Goal: Task Accomplishment & Management: Manage account settings

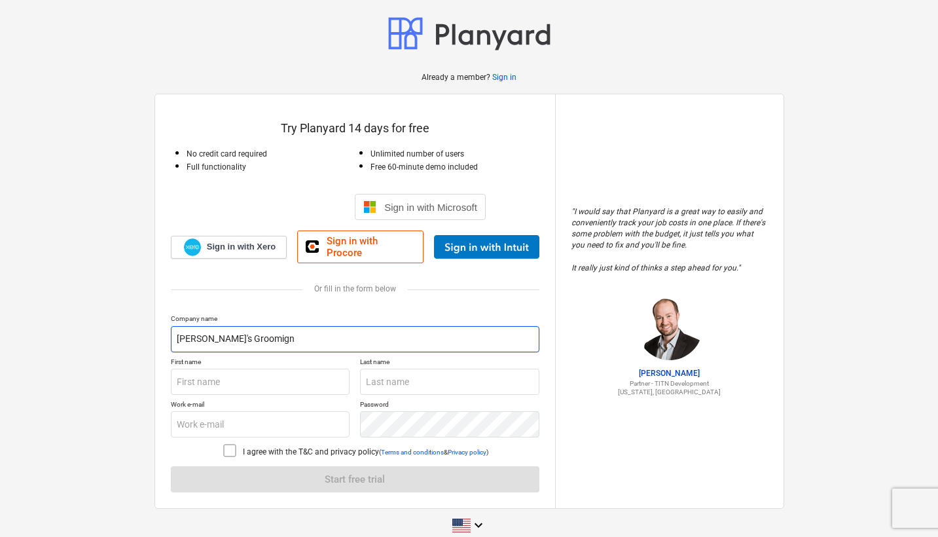
type input "[PERSON_NAME]'s Groomign"
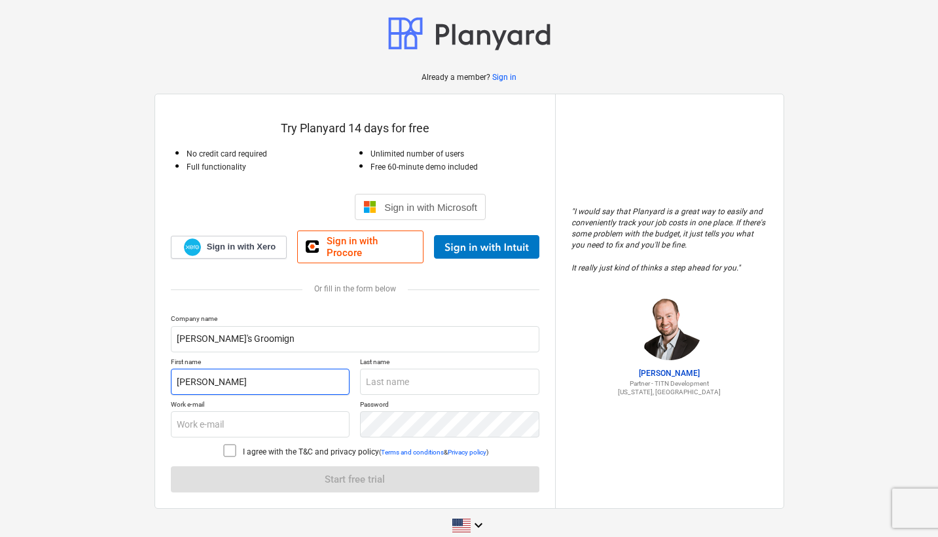
type input "[PERSON_NAME]"
drag, startPoint x: 398, startPoint y: 370, endPoint x: 281, endPoint y: 360, distance: 118.2
click at [281, 361] on div "First name [PERSON_NAME] Last name [PERSON_NAME]" at bounding box center [355, 375] width 368 height 37
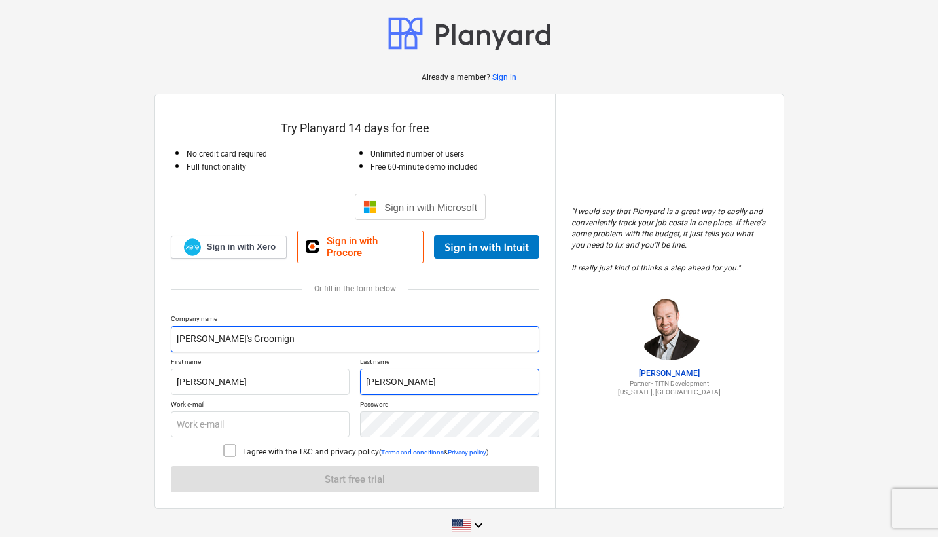
type input "[PERSON_NAME]"
click at [270, 333] on input "[PERSON_NAME]'s Groomign" at bounding box center [355, 339] width 368 height 26
type input "[PERSON_NAME]'s Grooming"
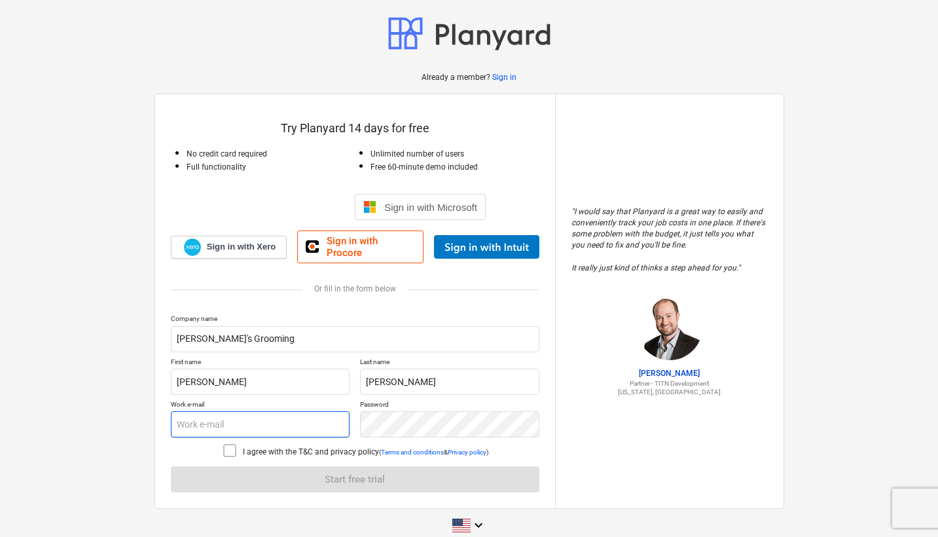
type input "[EMAIL_ADDRESS][DOMAIN_NAME]"
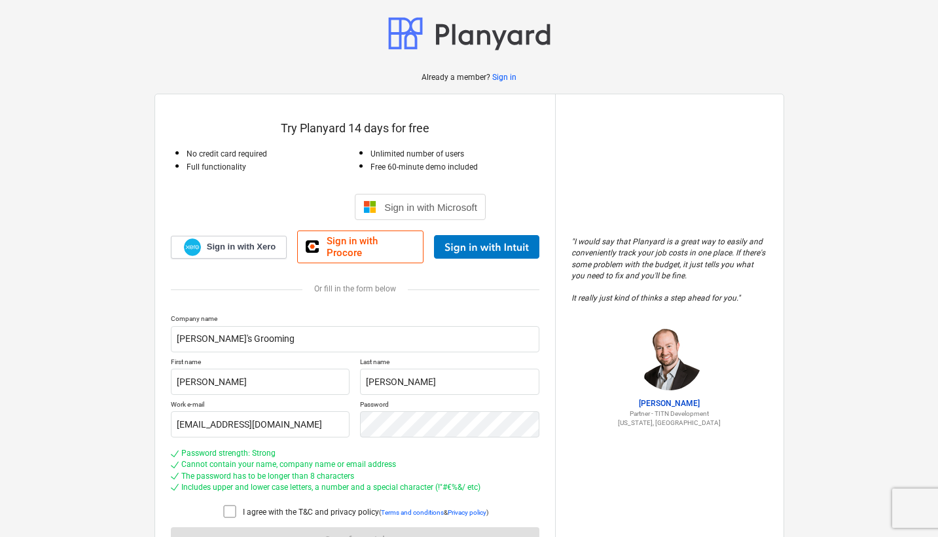
click at [226, 503] on icon at bounding box center [230, 511] width 16 height 16
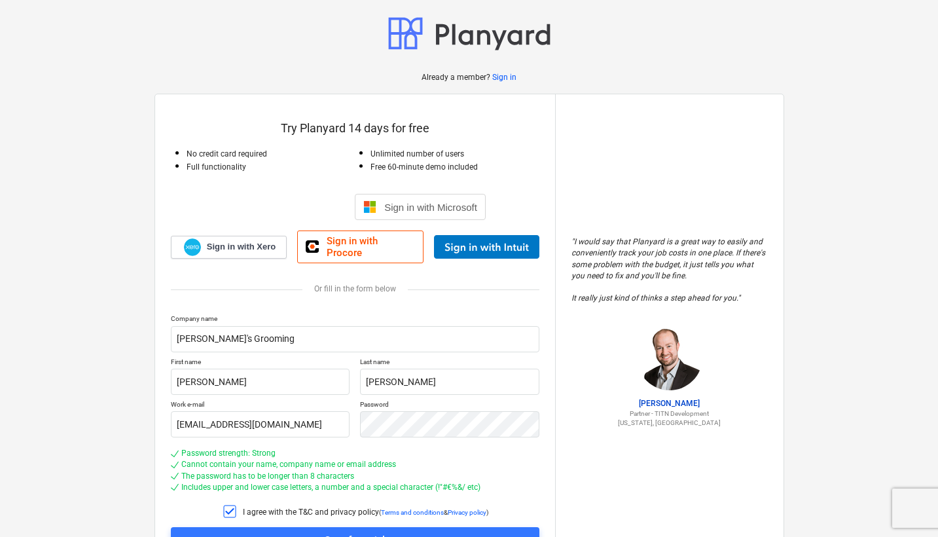
click at [561, 427] on div "" I would say that Planyard is a great way to easily and conveniently track you…" at bounding box center [669, 331] width 228 height 474
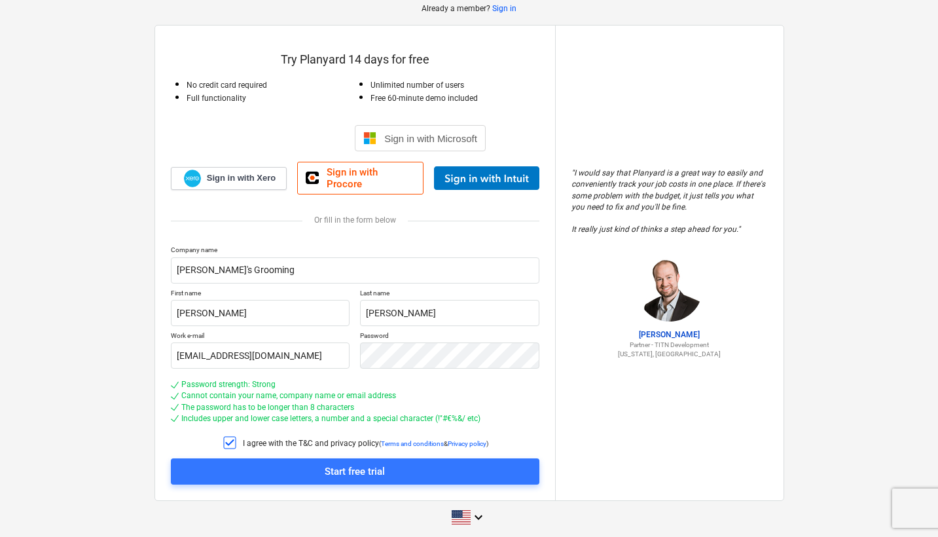
scroll to position [65, 0]
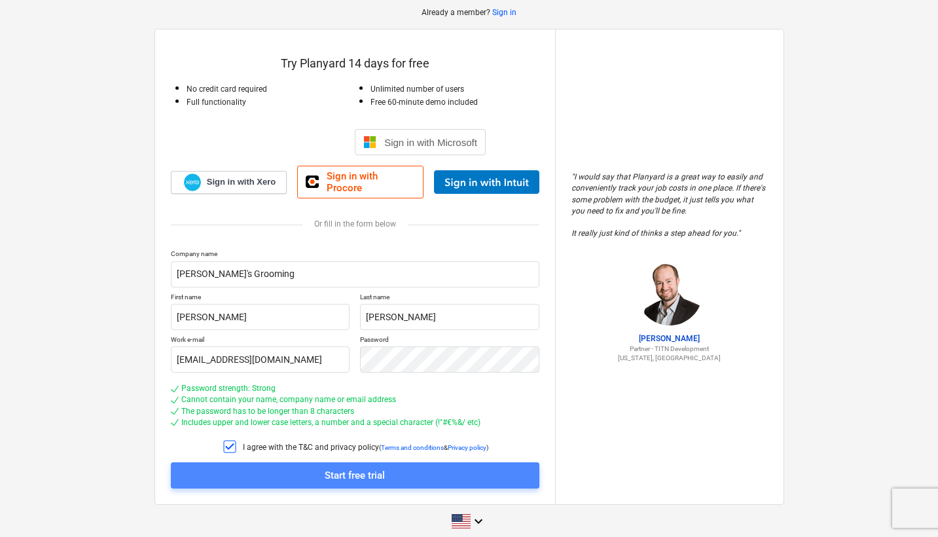
click at [372, 467] on div "Start free trial" at bounding box center [355, 475] width 60 height 17
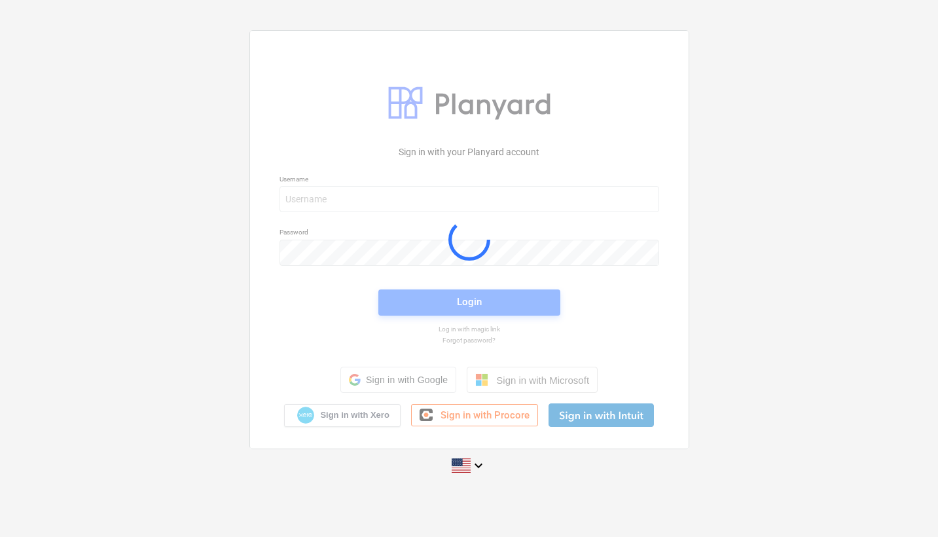
scroll to position [12, 0]
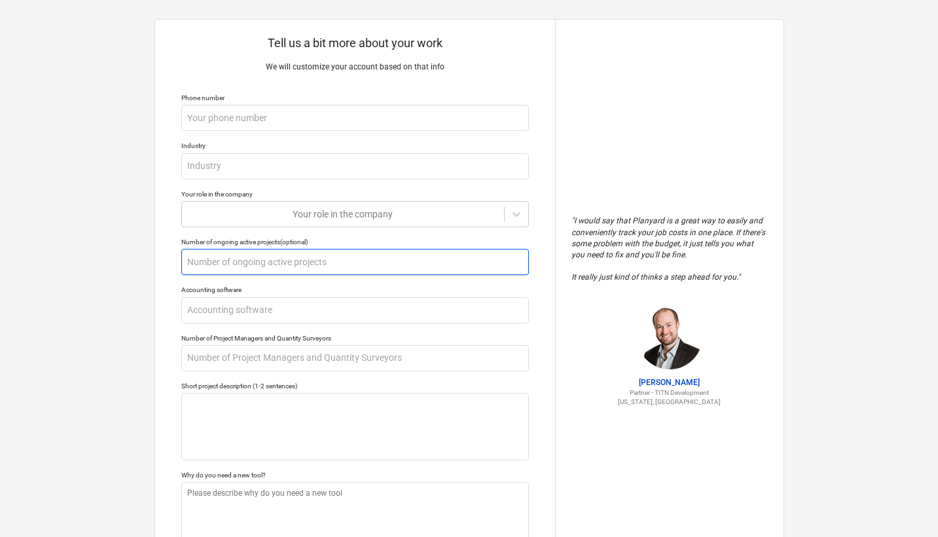
click at [437, 262] on input "text" at bounding box center [354, 262] width 347 height 26
type textarea "x"
type input "2"
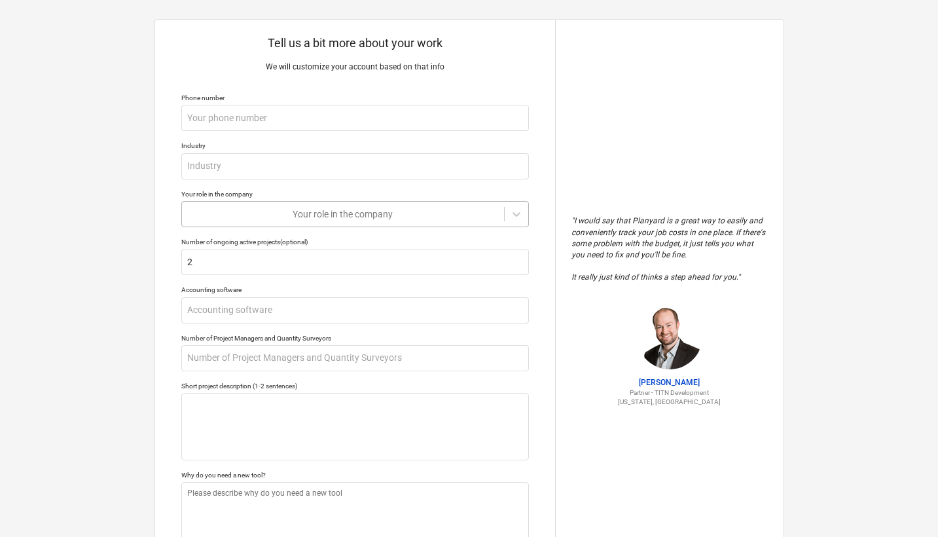
click at [491, 213] on div at bounding box center [342, 213] width 309 height 13
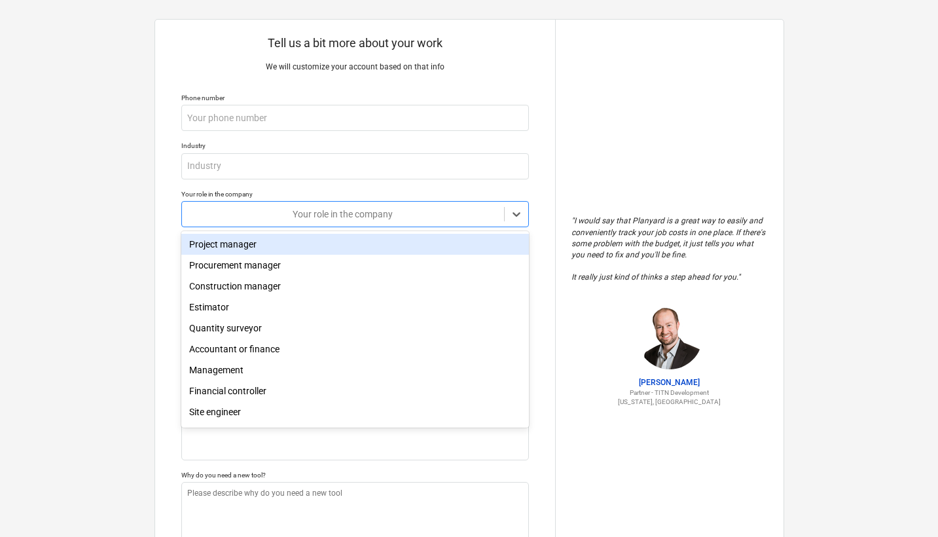
click at [353, 247] on div "Project manager" at bounding box center [354, 244] width 347 height 21
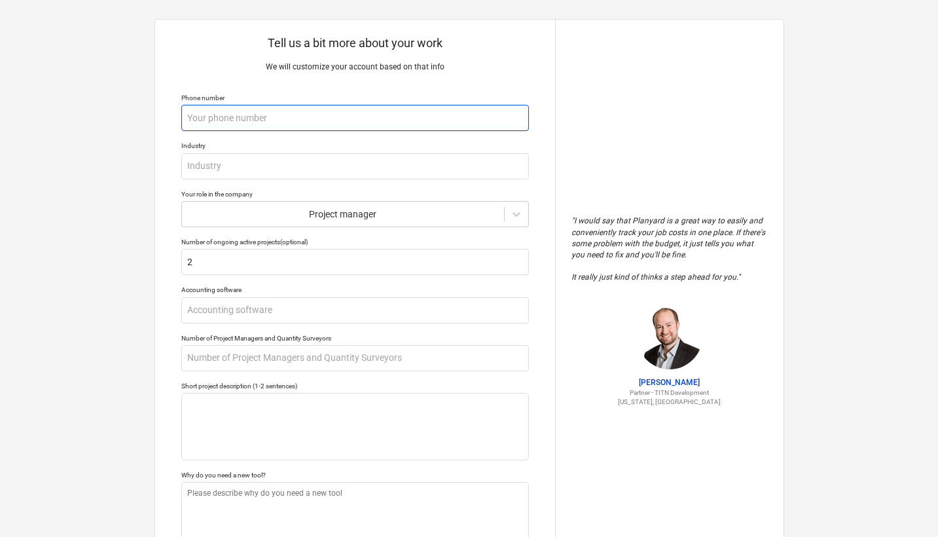
type textarea "x"
type input "5"
type textarea "x"
type input "53"
type textarea "x"
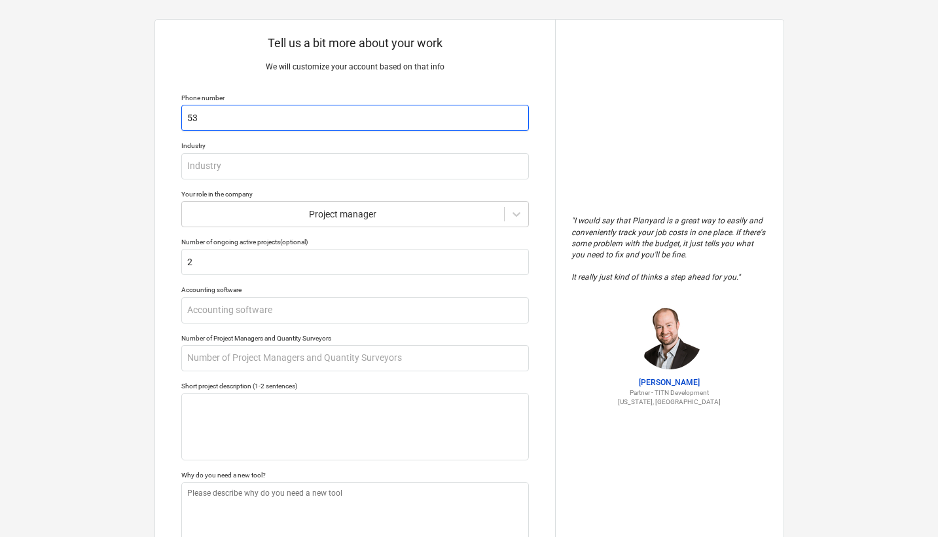
type input "530"
type textarea "x"
type input "5304"
type textarea "x"
type input "53049"
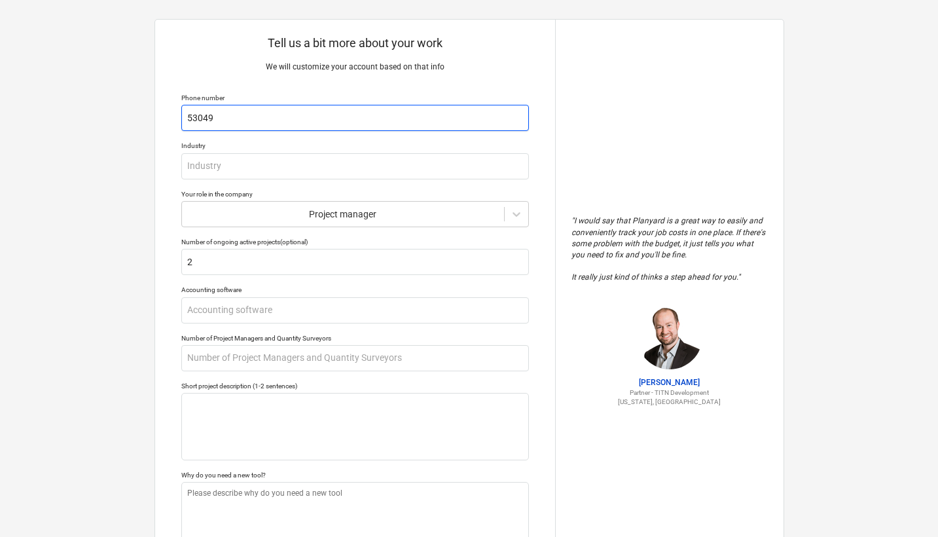
type textarea "x"
type input "530493"
type textarea "x"
type input "5304939"
type textarea "x"
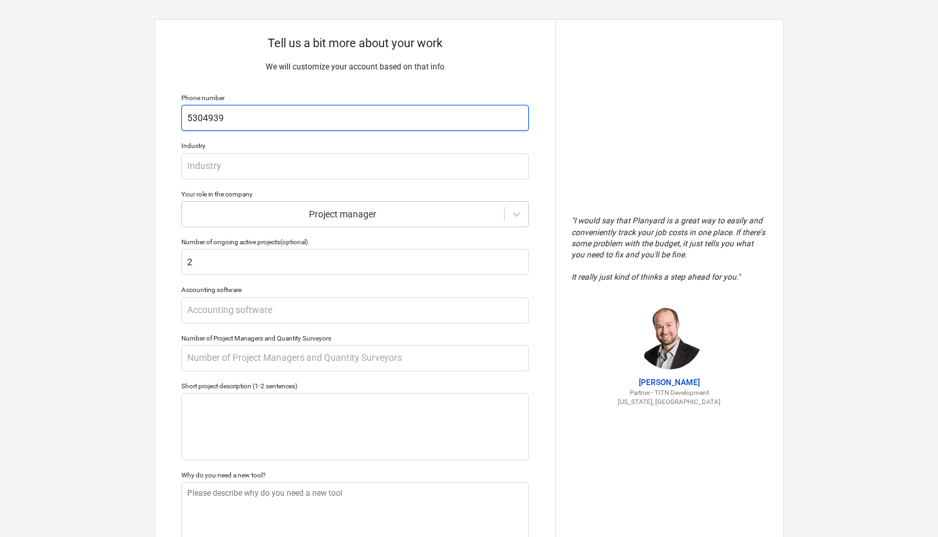
type input "53049393"
type textarea "x"
type input "530493930"
type textarea "x"
type input "5304939309"
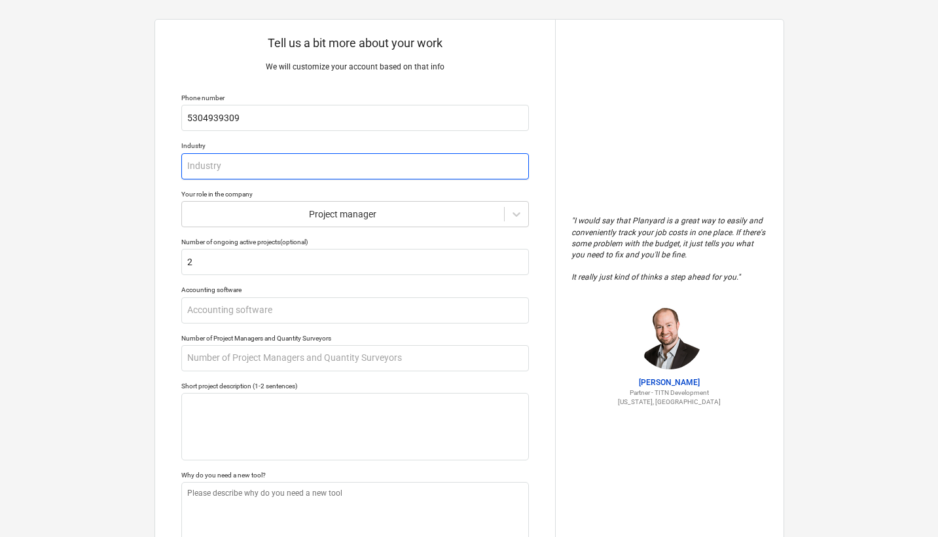
click at [294, 169] on input "text" at bounding box center [354, 166] width 347 height 26
type textarea "x"
type input "C"
type textarea "x"
type input "Co"
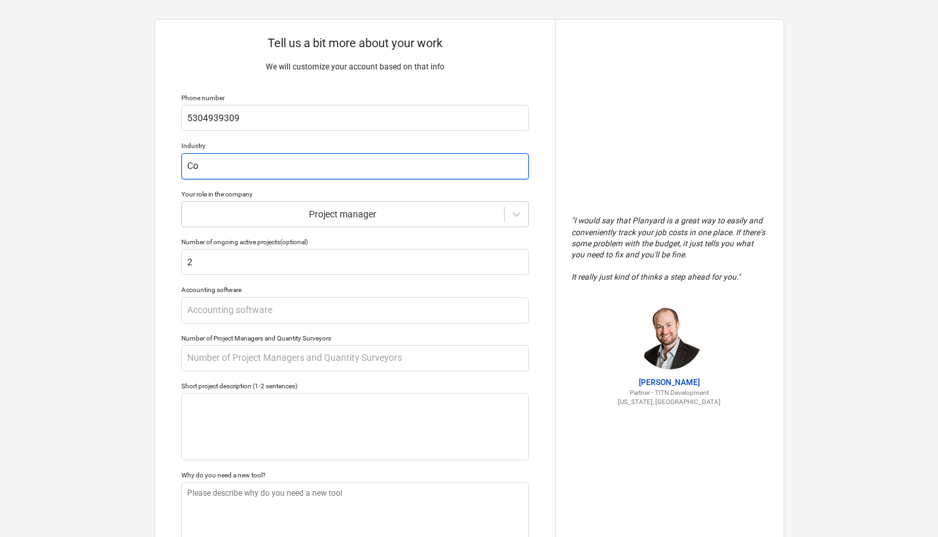
type textarea "x"
type input "C"
type textarea "x"
type input "C"
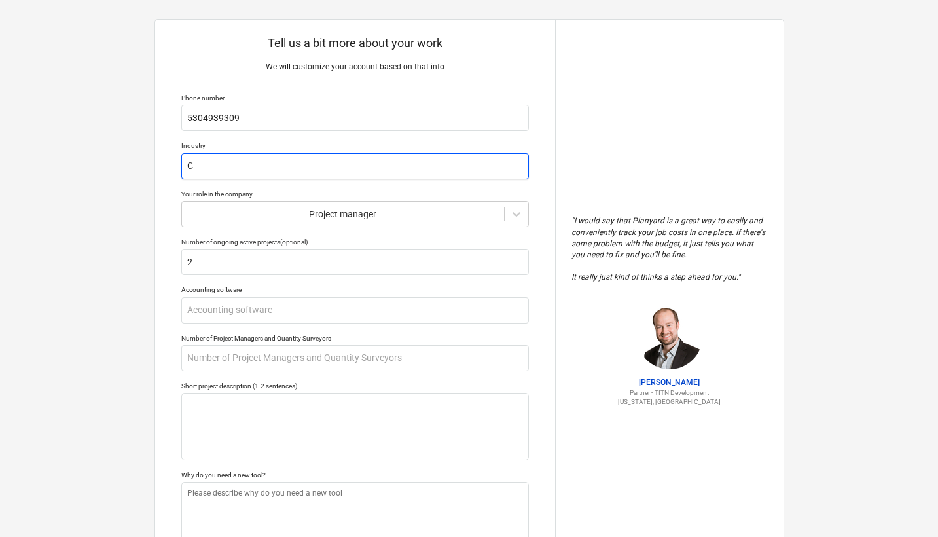
type textarea "x"
type input "Co"
type textarea "x"
type input "Con"
type textarea "x"
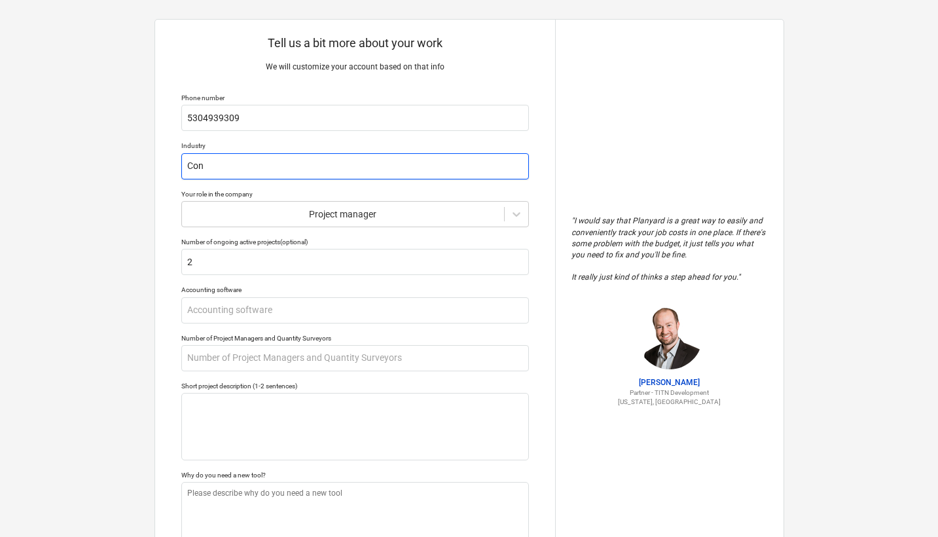
type input "Cons"
type textarea "x"
type input "Const"
type textarea "x"
type input "Constr"
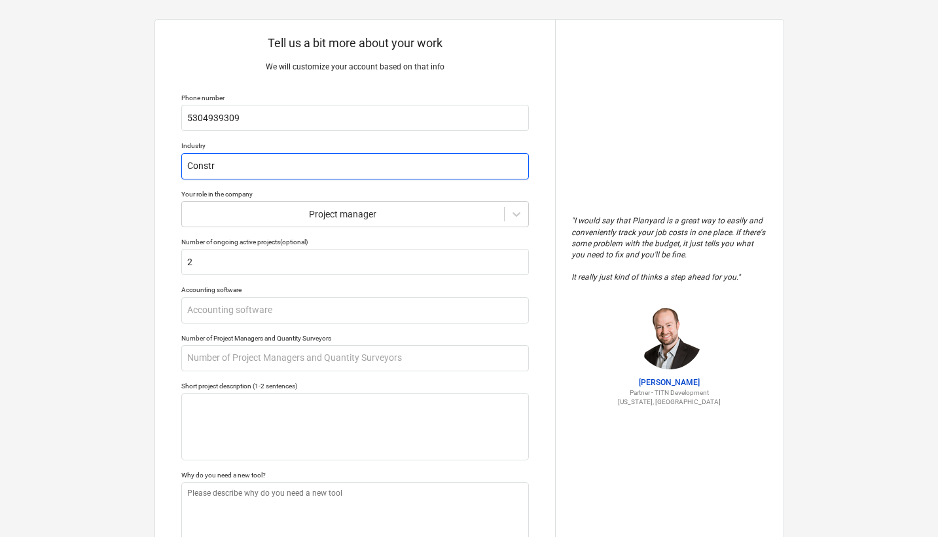
type textarea "x"
type input "Constru"
type textarea "x"
type input "Construc"
type textarea "x"
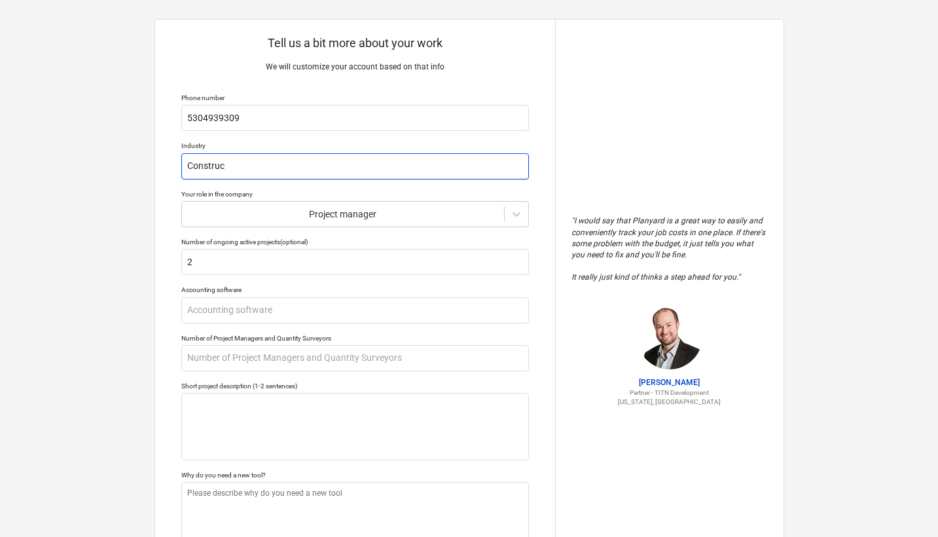
type input "Construct"
type textarea "x"
type input "Constructi"
type textarea "x"
type input "Constructio"
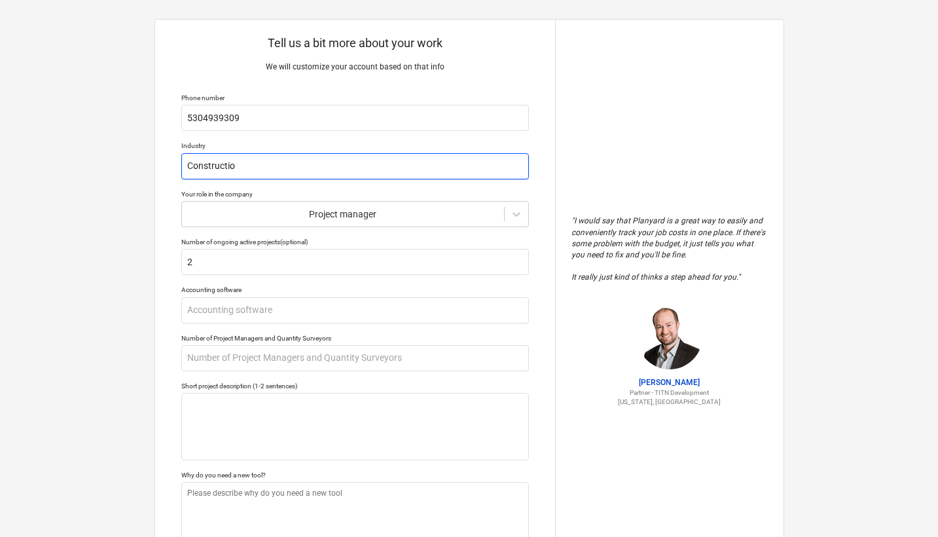
type textarea "x"
type input "Construction"
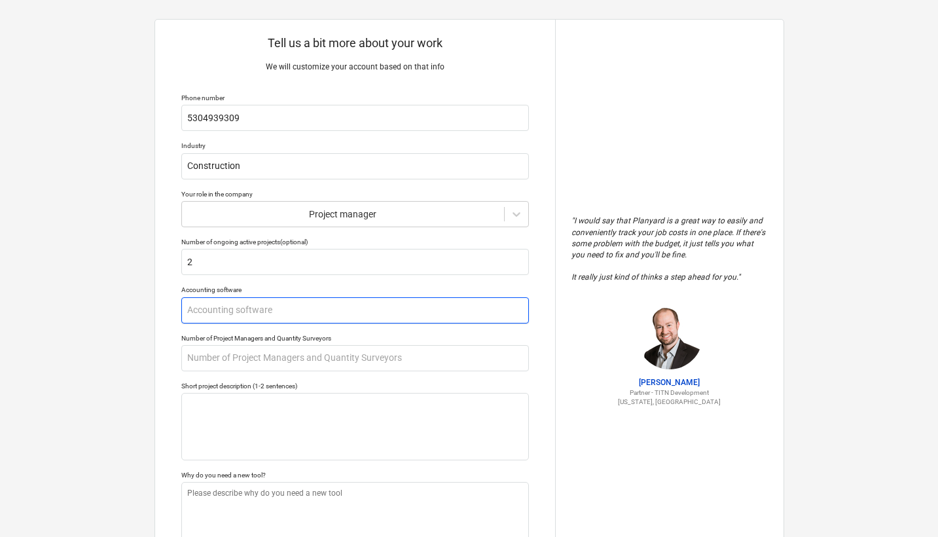
click at [249, 319] on input "text" at bounding box center [354, 310] width 347 height 26
type textarea "x"
type input "Q"
type textarea "x"
type input "Qu"
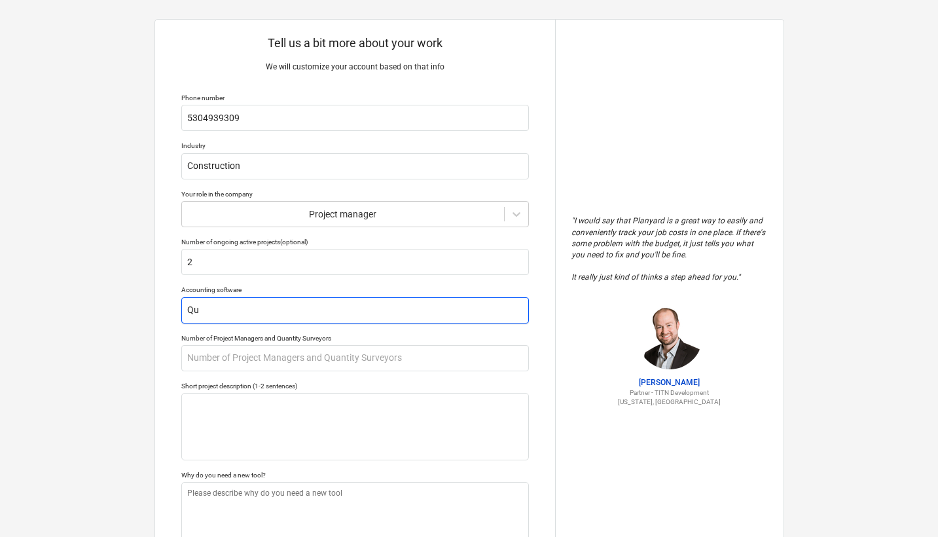
type textarea "x"
type input "Qui"
type textarea "x"
type input "Quic"
type textarea "x"
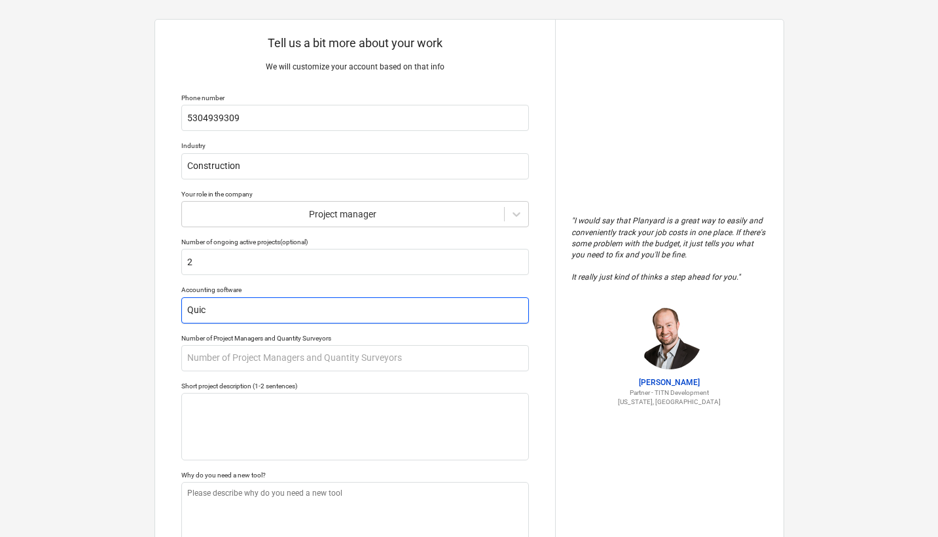
type input "Quick"
type textarea "x"
type input "Quickb"
type textarea "x"
type input "Quickbo"
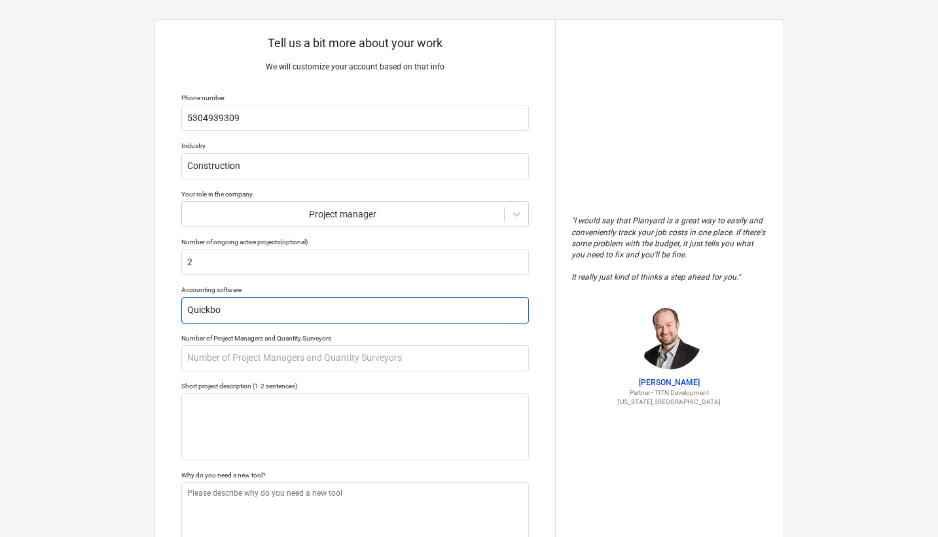
type textarea "x"
type input "Quickboo"
type textarea "x"
type input "Quickbook"
type textarea "x"
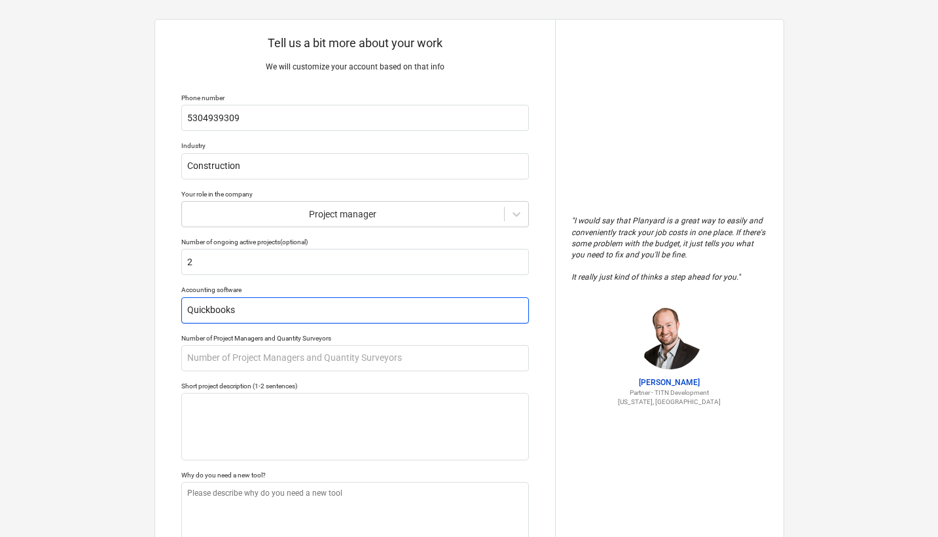
type input "Quickbooks"
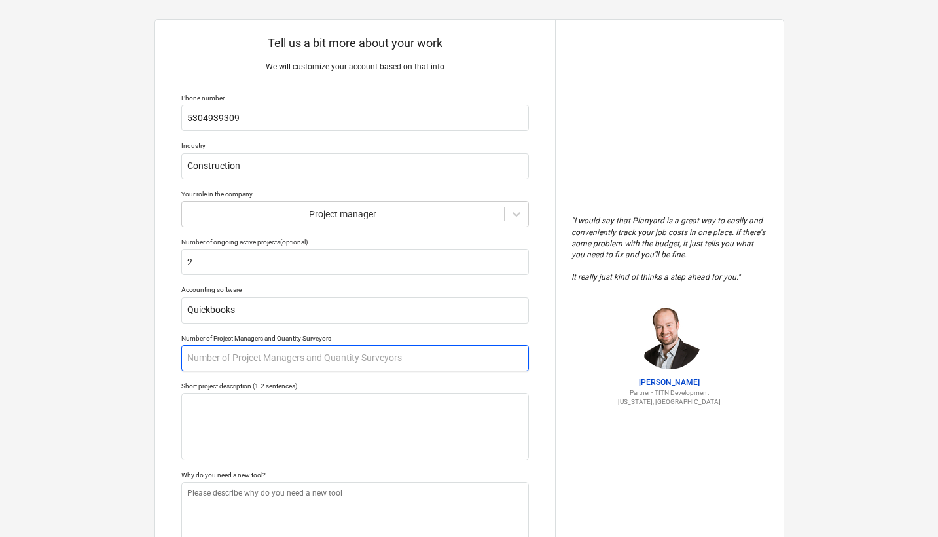
type textarea "x"
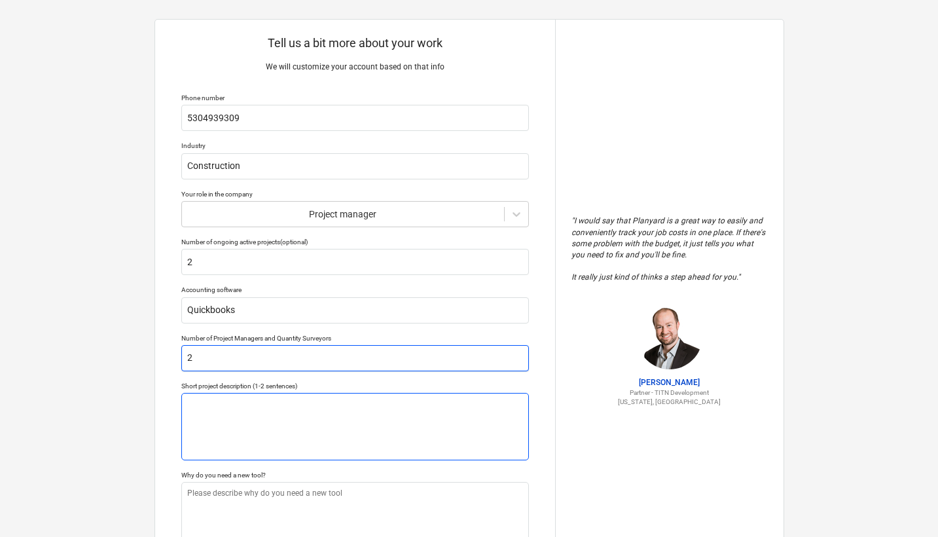
type input "2"
click at [302, 447] on textarea at bounding box center [354, 426] width 347 height 67
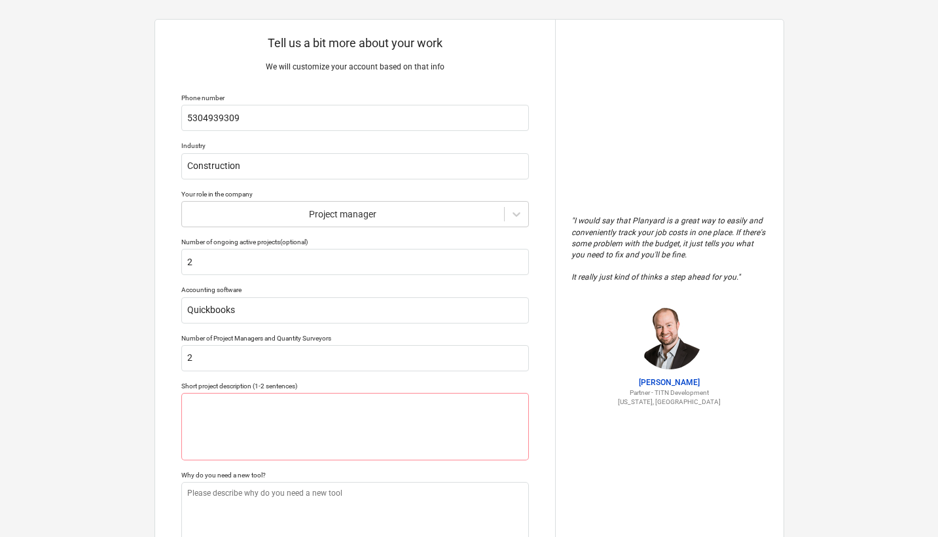
click at [480, 384] on div "Short project description (1-2 sentences)" at bounding box center [354, 385] width 347 height 9
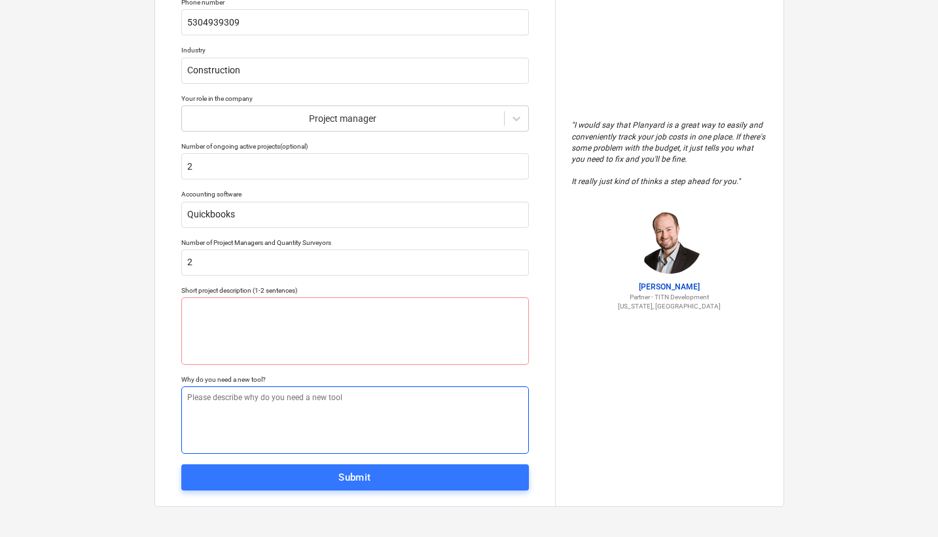
scroll to position [107, 0]
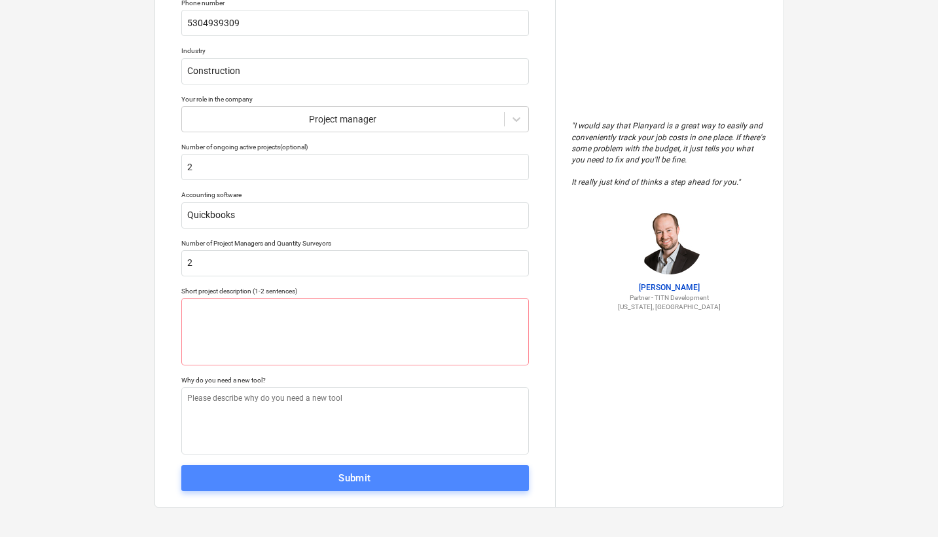
click at [368, 481] on div "Submit" at bounding box center [354, 477] width 33 height 17
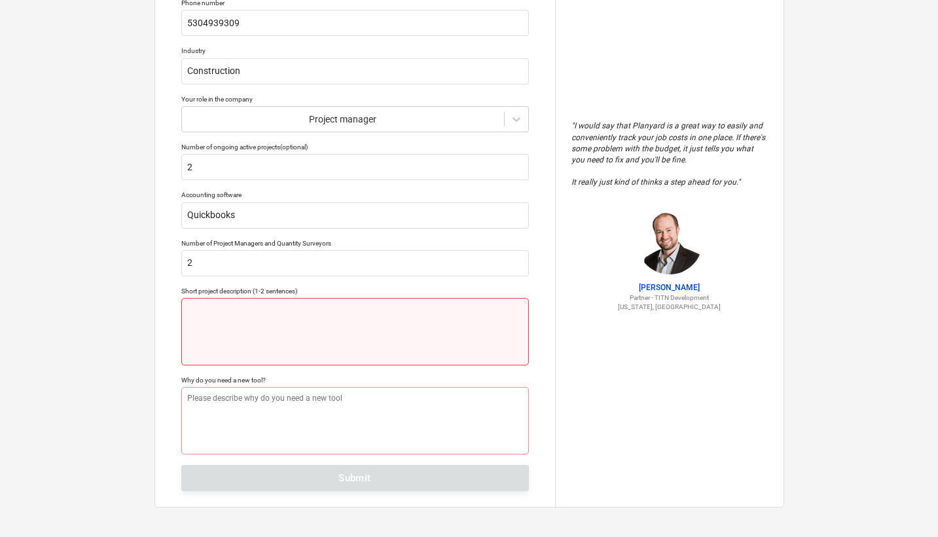
click at [298, 349] on textarea at bounding box center [354, 331] width 347 height 67
type textarea "x"
type textarea "J"
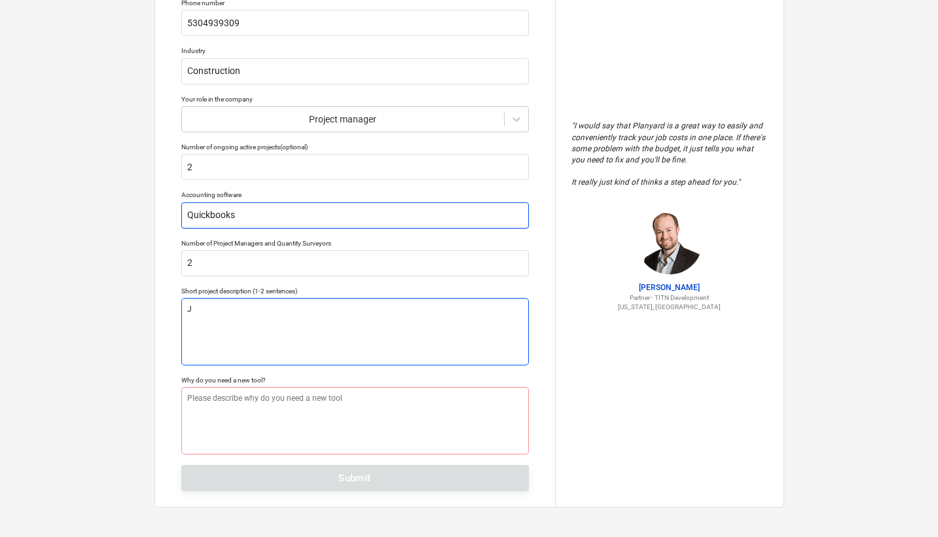
type textarea "x"
type textarea "Ju"
type textarea "x"
type textarea "[DEMOGRAPHIC_DATA]"
type textarea "x"
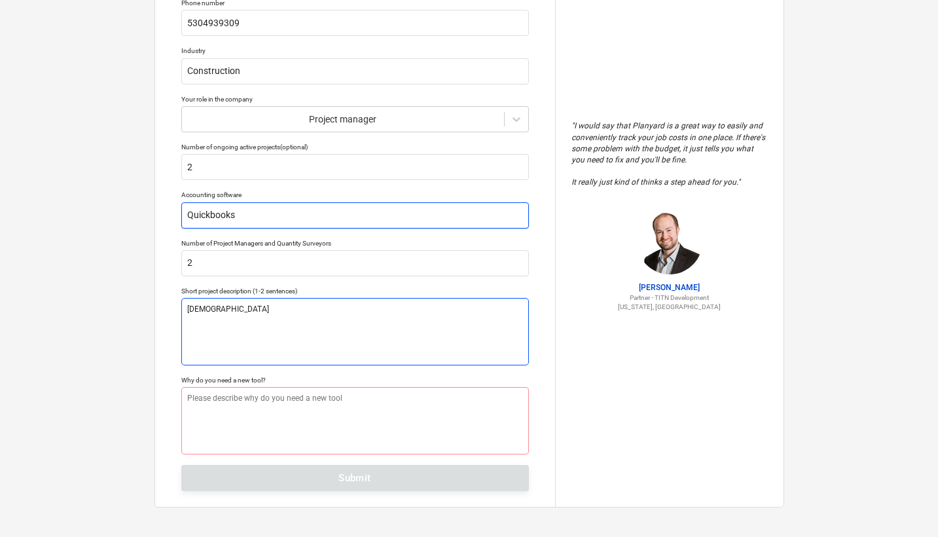
type textarea "Just"
type textarea "x"
type textarea "Just"
type textarea "x"
type textarea "Just a"
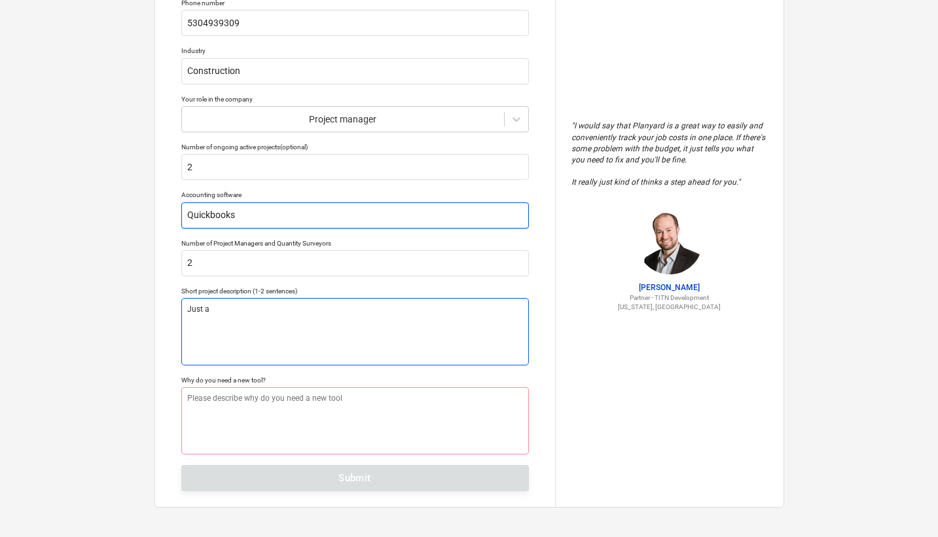
type textarea "x"
type textarea "Just a"
type textarea "x"
type textarea "Just a d"
type textarea "x"
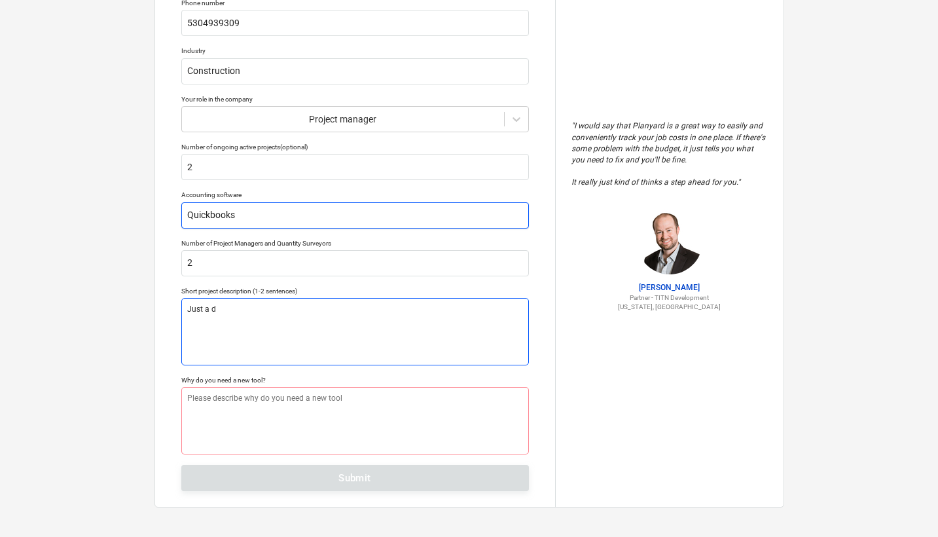
type textarea "Just a"
type textarea "x"
type textarea "Just a t"
type textarea "x"
type textarea "Just a te"
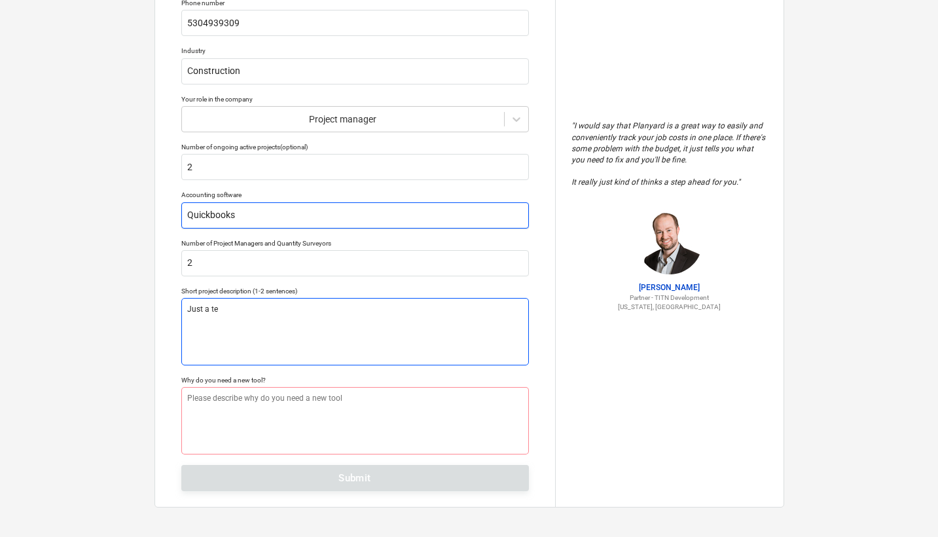
type textarea "x"
type textarea "Just a tes"
type textarea "x"
type textarea "Just a test"
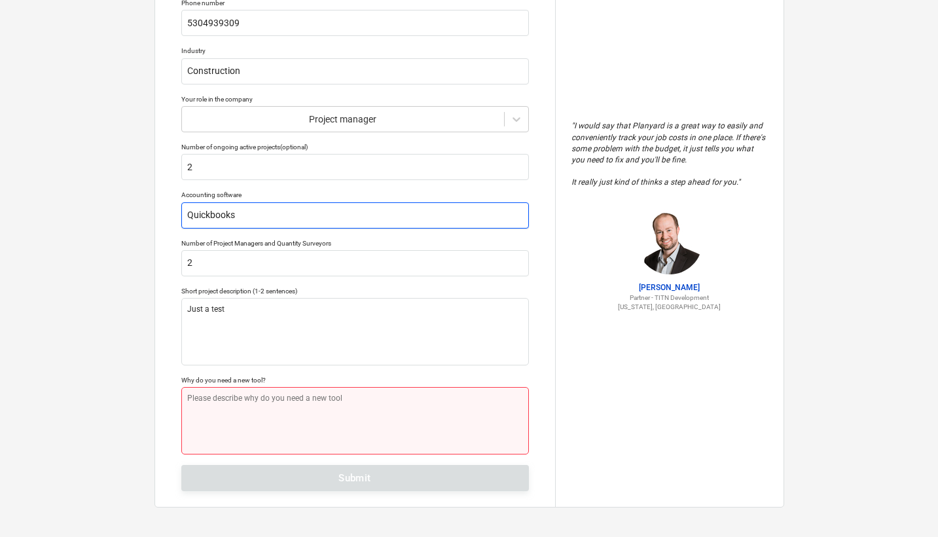
type textarea "x"
type textarea "J"
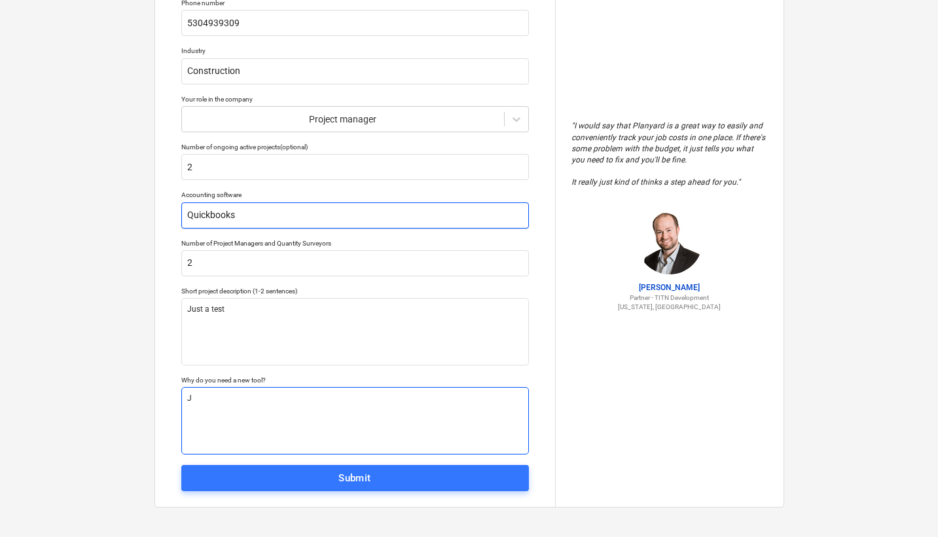
type textarea "x"
type textarea "Ju"
type textarea "x"
type textarea "[DEMOGRAPHIC_DATA]"
type textarea "x"
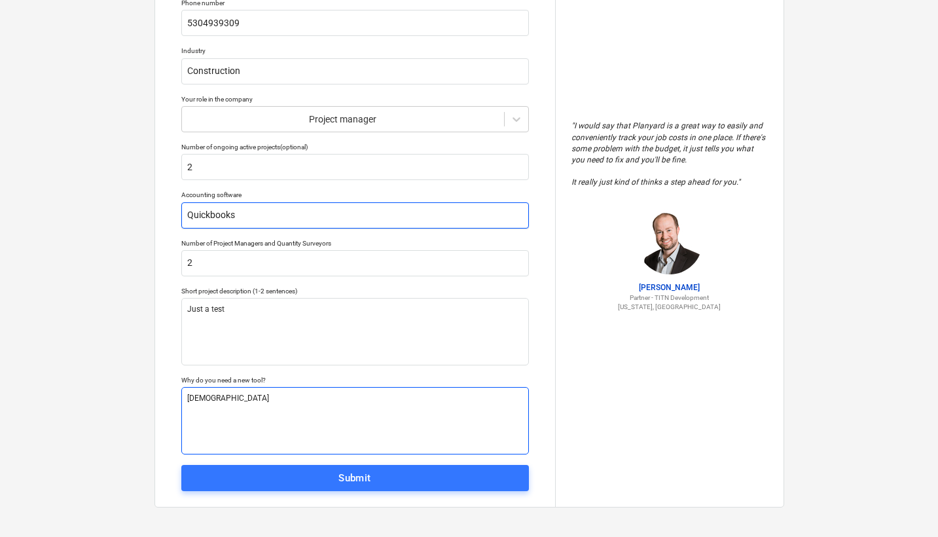
type textarea "Just"
type textarea "x"
type textarea "Justt"
type textarea "x"
type textarea "Just"
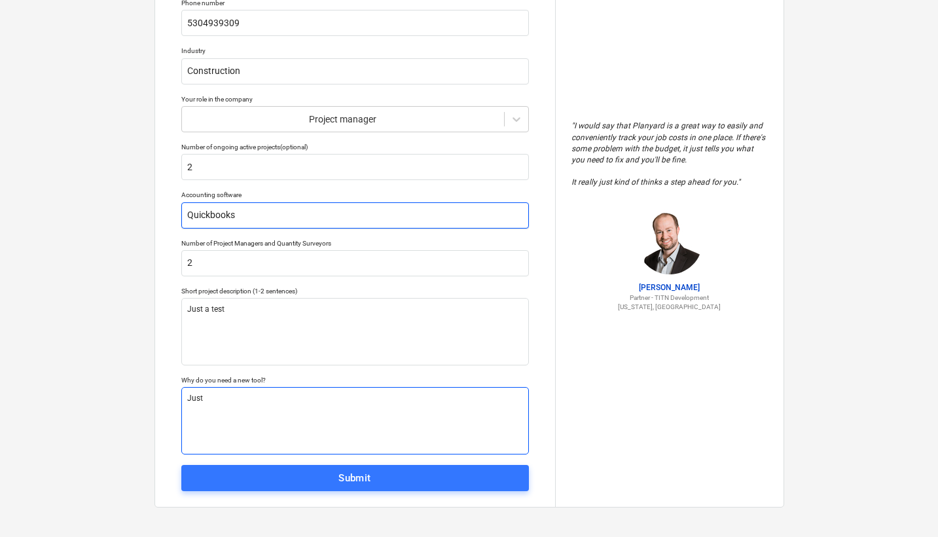
type textarea "x"
type textarea "Just"
type textarea "x"
type textarea "Just a"
type textarea "x"
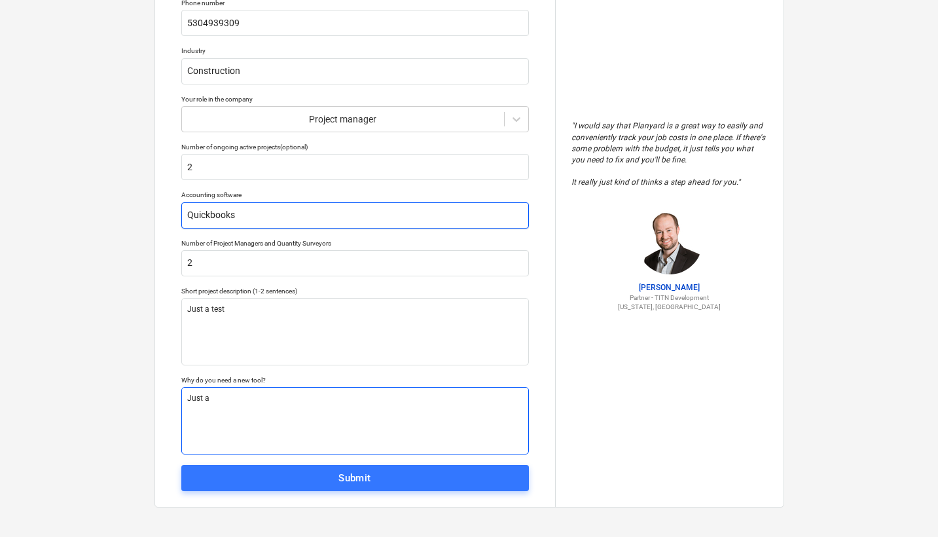
type textarea "Just a"
type textarea "x"
type textarea "Just a t"
type textarea "x"
type textarea "Just a te"
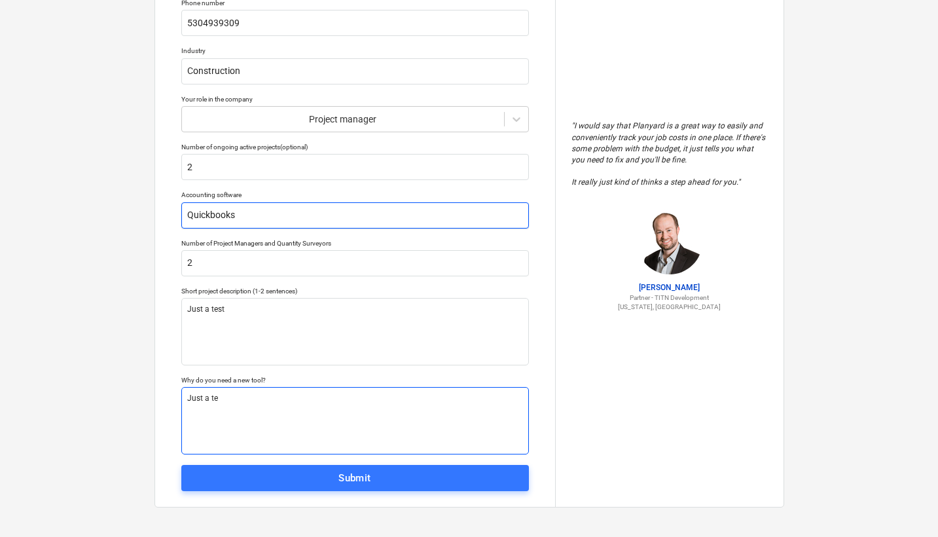
type textarea "x"
type textarea "Just a tes"
type textarea "x"
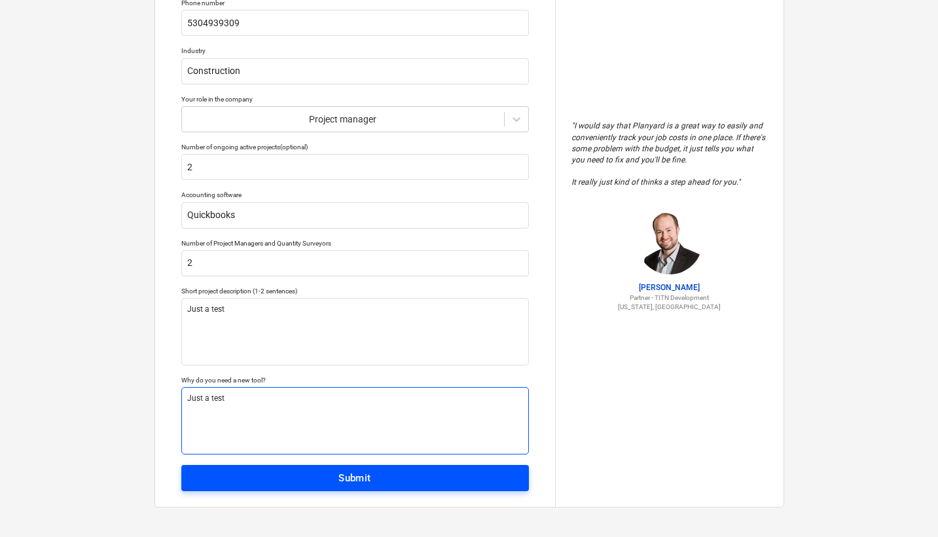
type textarea "Just a test"
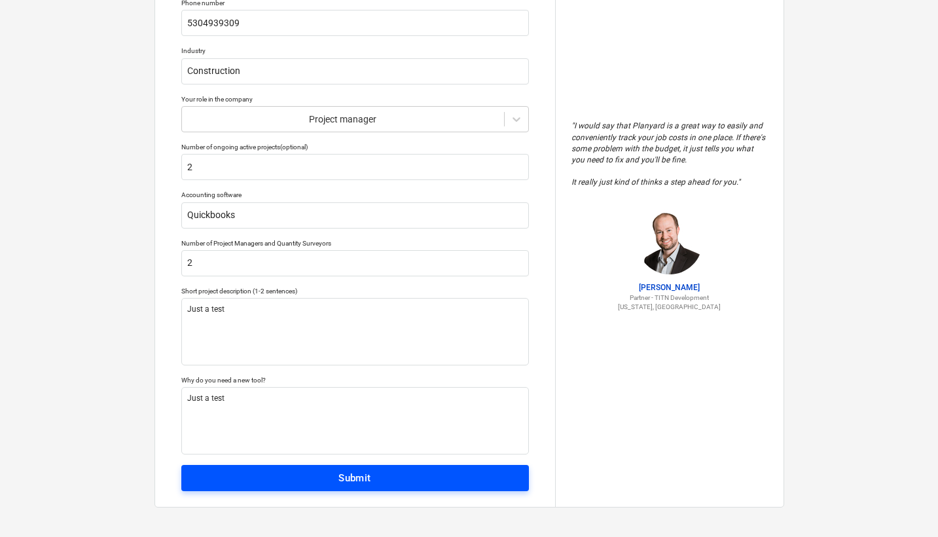
click at [380, 474] on span "Submit" at bounding box center [355, 477] width 319 height 17
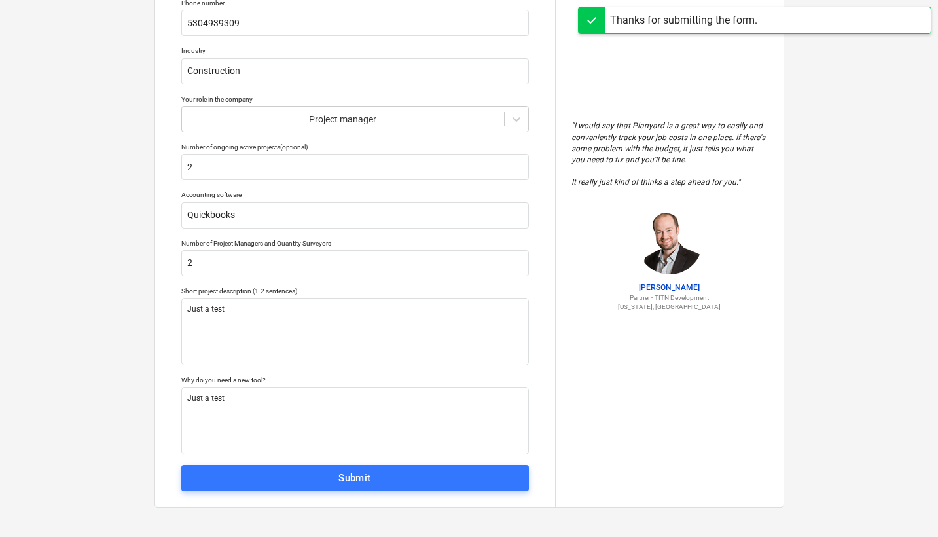
scroll to position [12, 0]
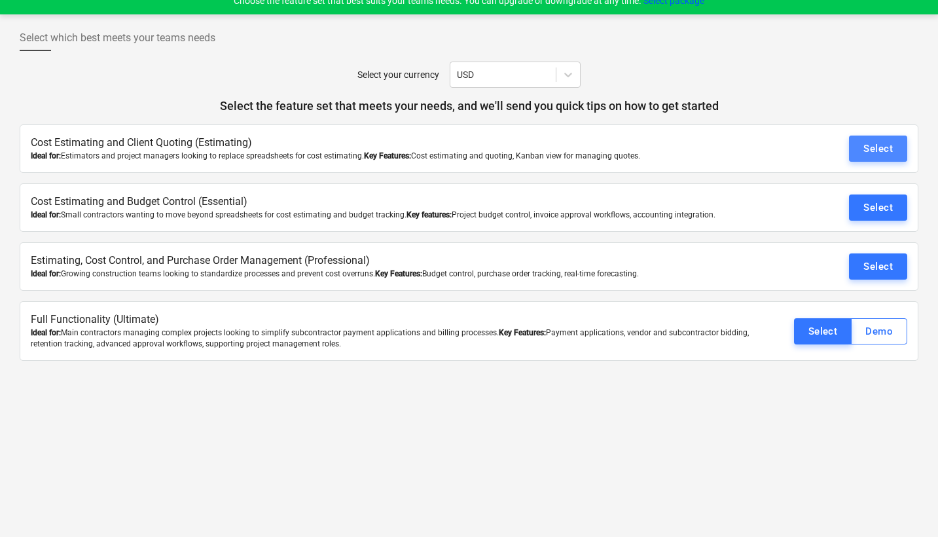
click at [885, 147] on div "Select" at bounding box center [877, 148] width 29 height 17
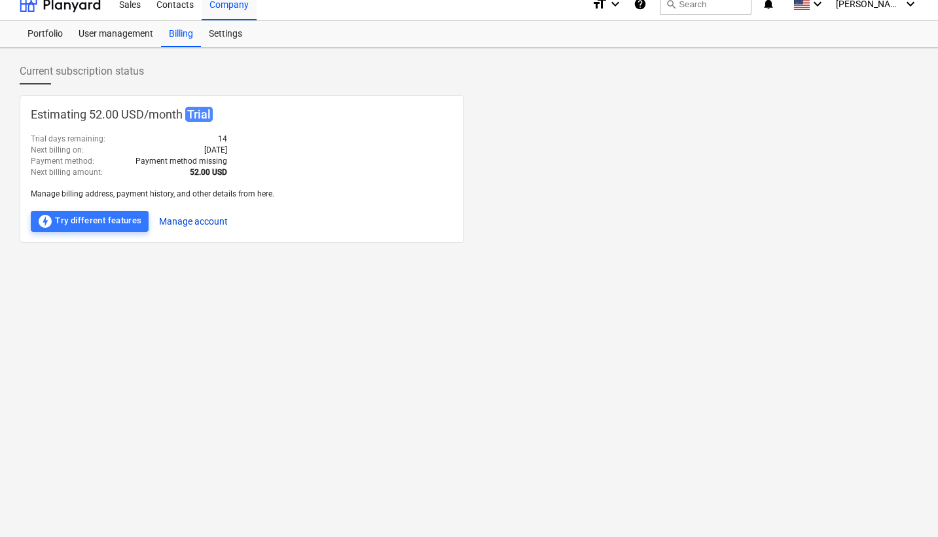
click at [217, 217] on button "Manage account" at bounding box center [193, 221] width 69 height 21
click at [459, 173] on div "Estimating 52.00 USD / month Trial Trial days remaining : 14 Next billing on : …" at bounding box center [242, 169] width 444 height 148
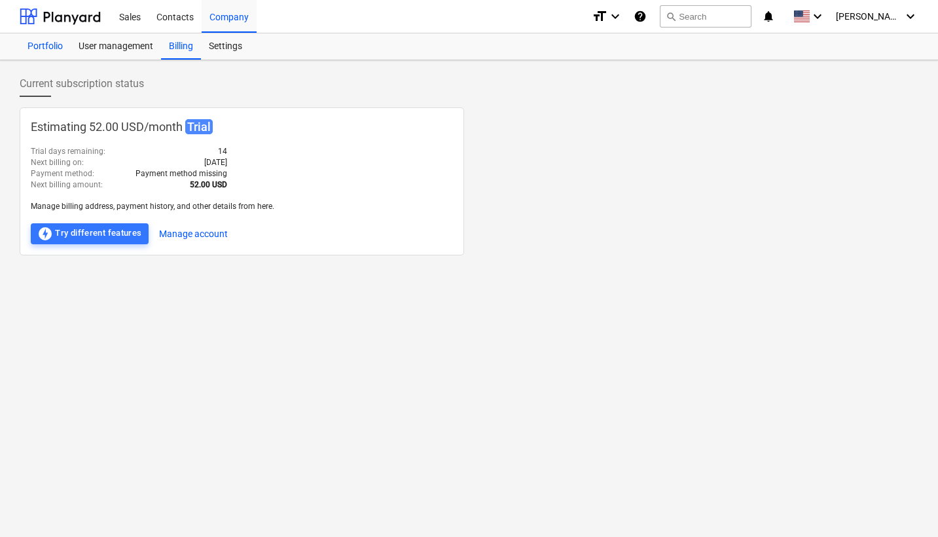
click at [44, 48] on div "Portfolio" at bounding box center [45, 46] width 51 height 26
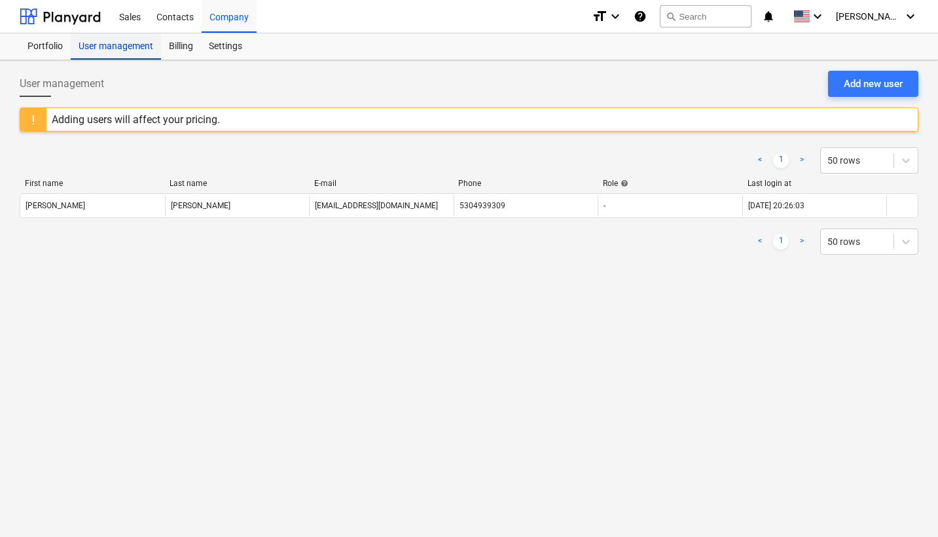
click at [115, 45] on div "User management" at bounding box center [116, 46] width 90 height 26
click at [900, 14] on span "[PERSON_NAME]" at bounding box center [868, 16] width 65 height 10
click at [120, 22] on div at bounding box center [469, 268] width 938 height 537
click at [127, 21] on div "Sales" at bounding box center [129, 15] width 37 height 33
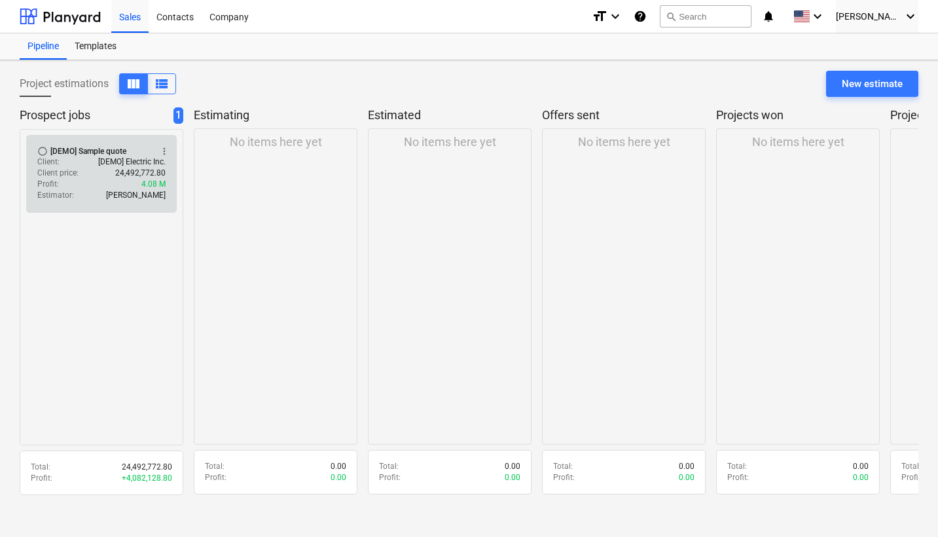
click at [115, 171] on p "24,492,772.80" at bounding box center [140, 173] width 50 height 11
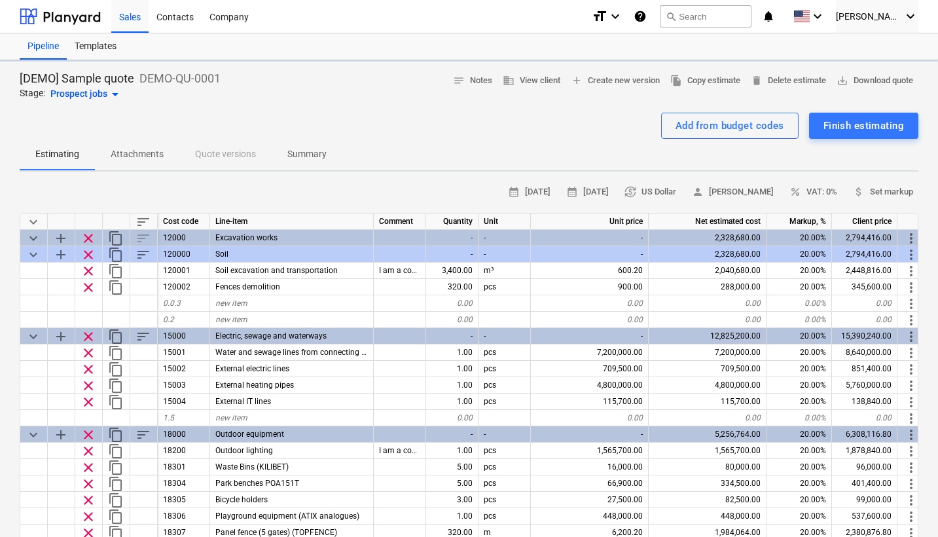
type textarea "x"
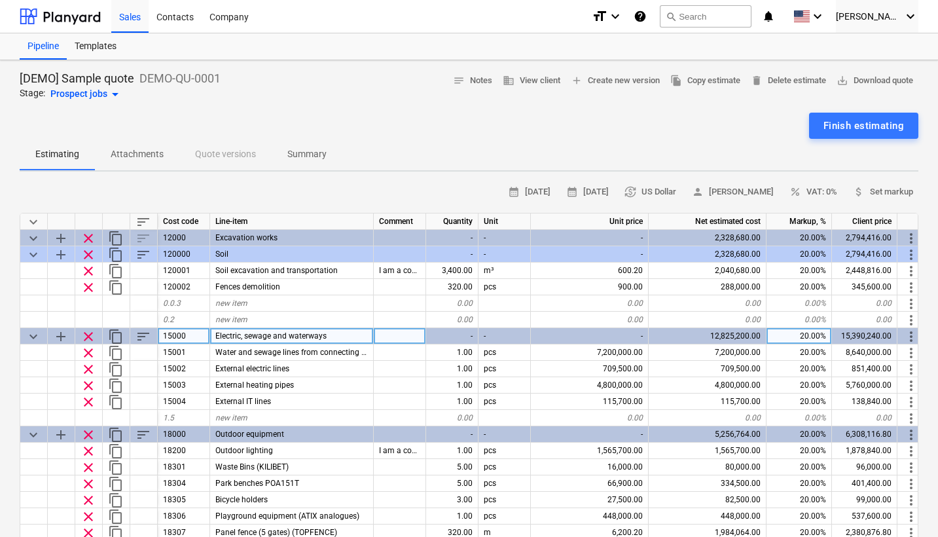
click at [361, 332] on div "Electric, sewage and waterways" at bounding box center [292, 336] width 164 height 16
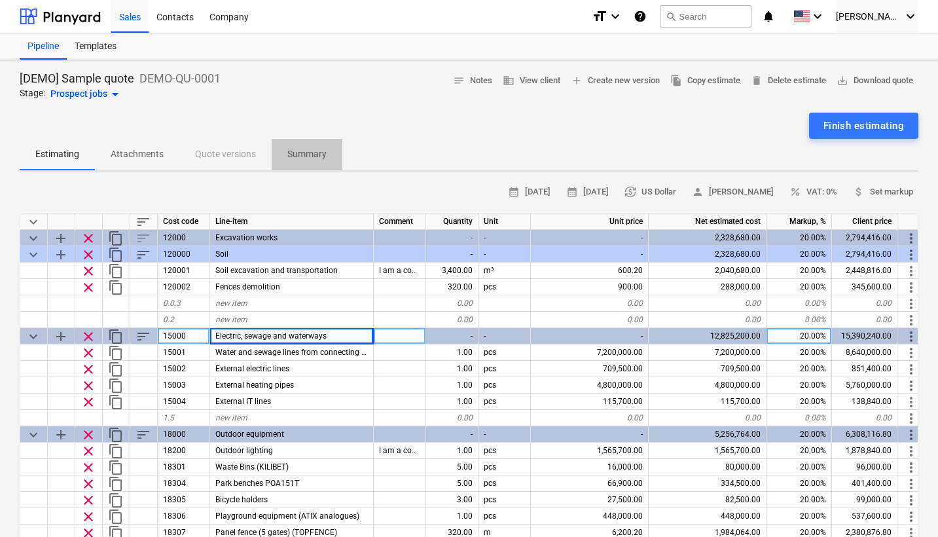
click at [334, 143] on span "Summary" at bounding box center [307, 154] width 71 height 22
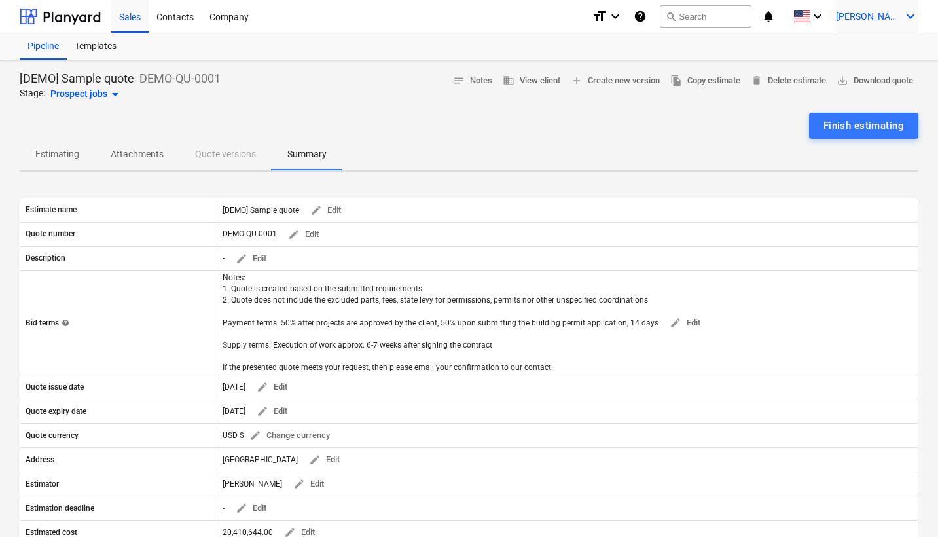
click at [910, 13] on icon "keyboard_arrow_down" at bounding box center [910, 17] width 16 height 16
click at [883, 44] on div "Settings" at bounding box center [878, 51] width 79 height 21
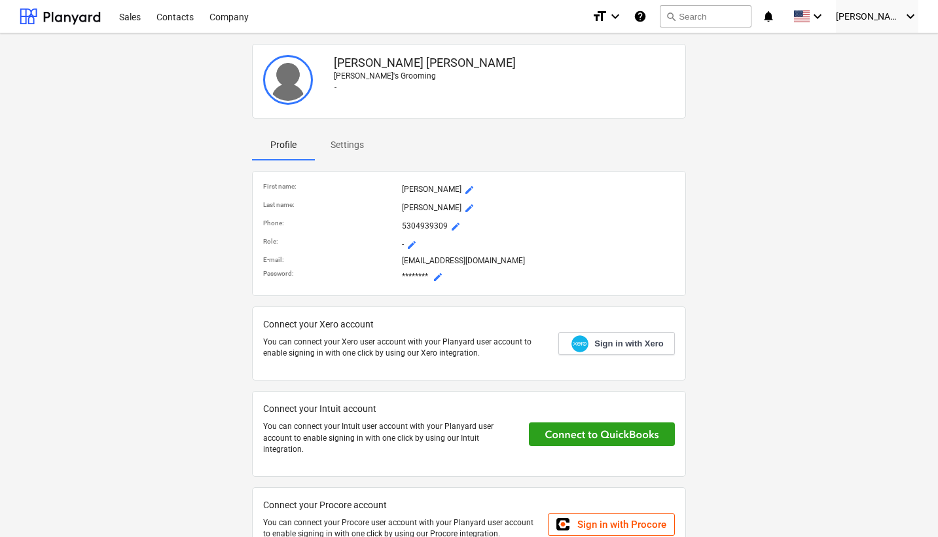
click at [622, 109] on div "[PERSON_NAME] [PERSON_NAME]'s Grooming -" at bounding box center [503, 81] width 351 height 63
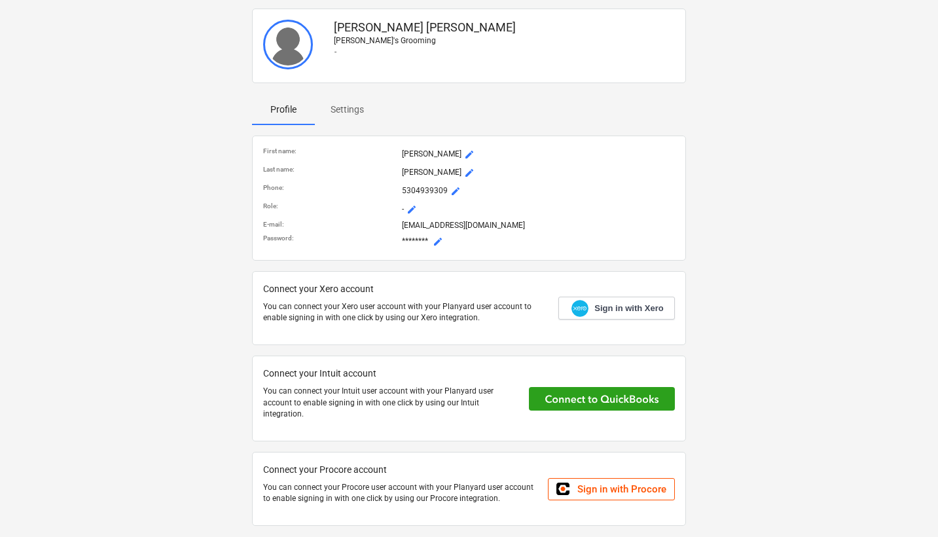
scroll to position [33, 0]
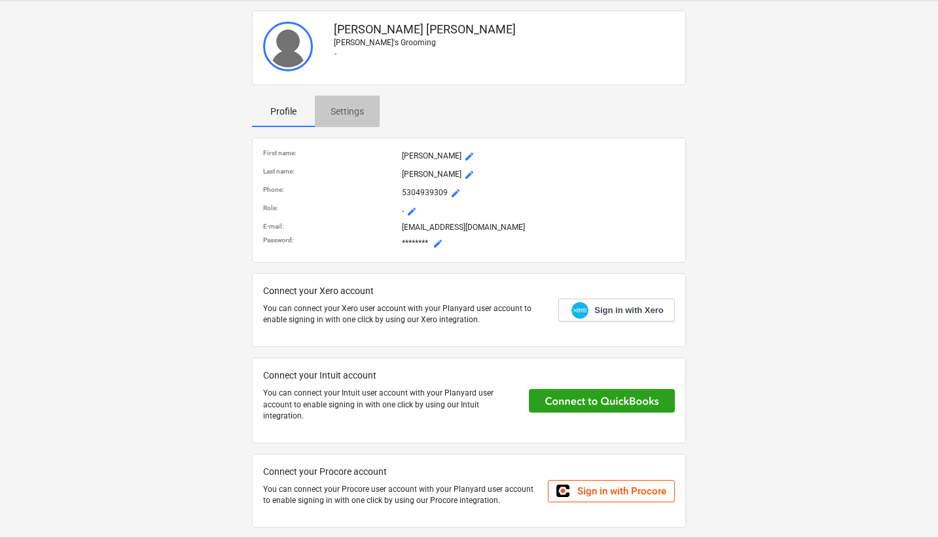
click at [342, 115] on p "Settings" at bounding box center [346, 112] width 33 height 14
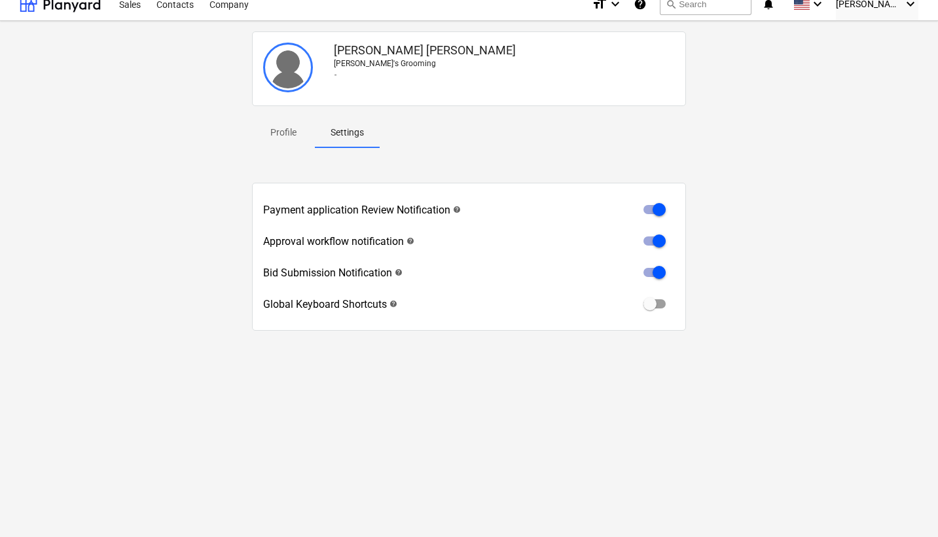
scroll to position [12, 0]
click at [646, 271] on input "checkbox" at bounding box center [658, 271] width 31 height 31
checkbox input "false"
click at [647, 243] on input "checkbox" at bounding box center [658, 240] width 31 height 31
checkbox input "false"
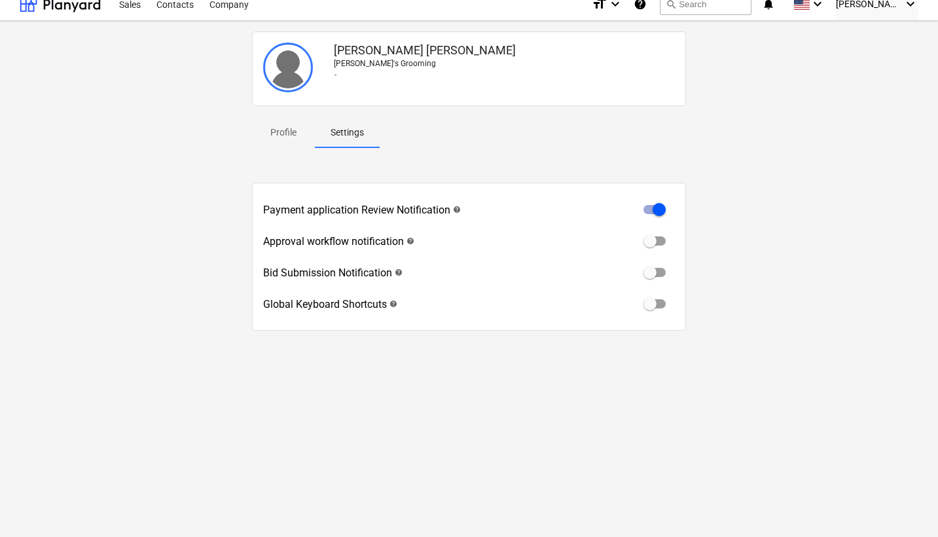
click at [652, 212] on input "checkbox" at bounding box center [658, 209] width 31 height 31
checkbox input "false"
click at [274, 129] on p "Profile" at bounding box center [283, 133] width 31 height 14
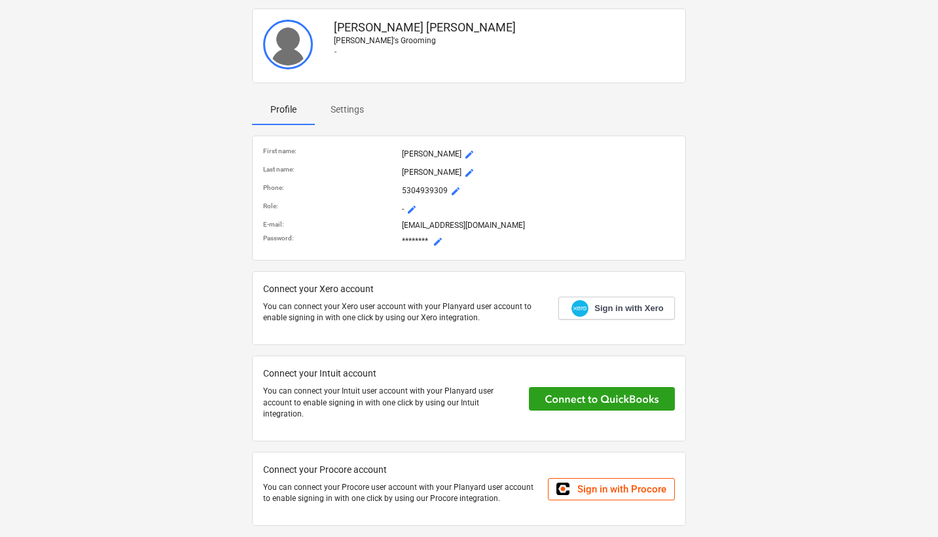
scroll to position [33, 0]
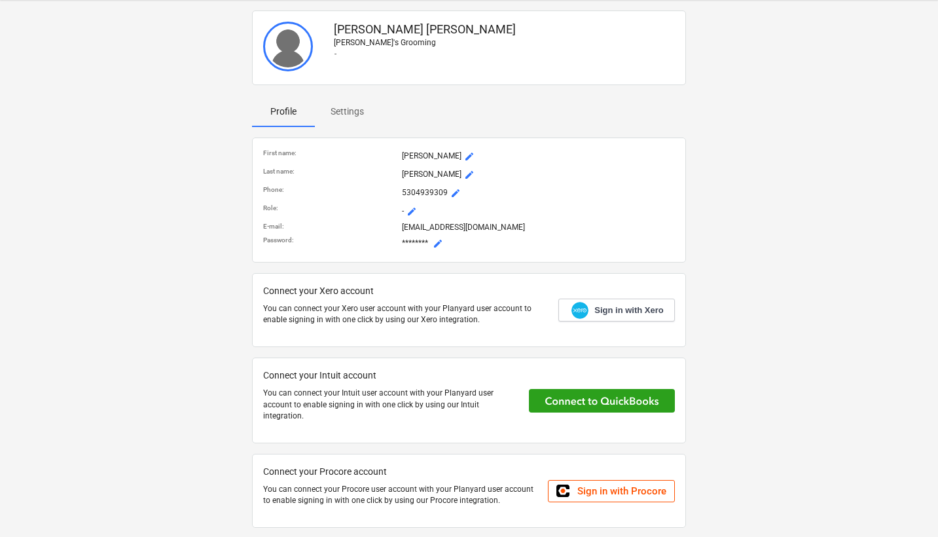
click at [431, 166] on div "[PERSON_NAME] mode_edit" at bounding box center [537, 174] width 277 height 21
click at [464, 178] on span "mode_edit" at bounding box center [469, 174] width 10 height 10
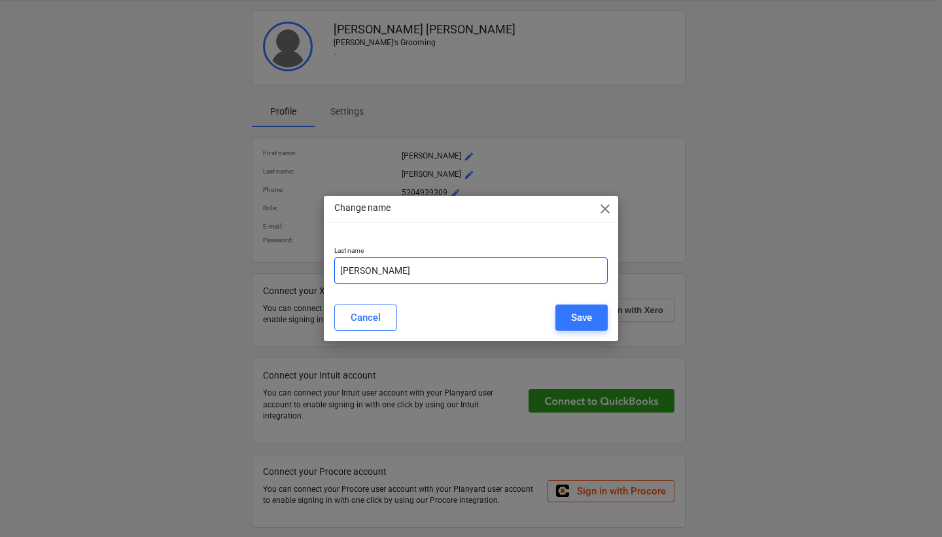
drag, startPoint x: 433, startPoint y: 275, endPoint x: 324, endPoint y: 285, distance: 109.8
click at [325, 285] on div "Last name [PERSON_NAME]" at bounding box center [471, 265] width 294 height 58
drag, startPoint x: 431, startPoint y: 275, endPoint x: 325, endPoint y: 264, distance: 107.3
click at [324, 264] on div "Last name Ahlbergafdad" at bounding box center [471, 265] width 294 height 58
type input "asdfasdf"
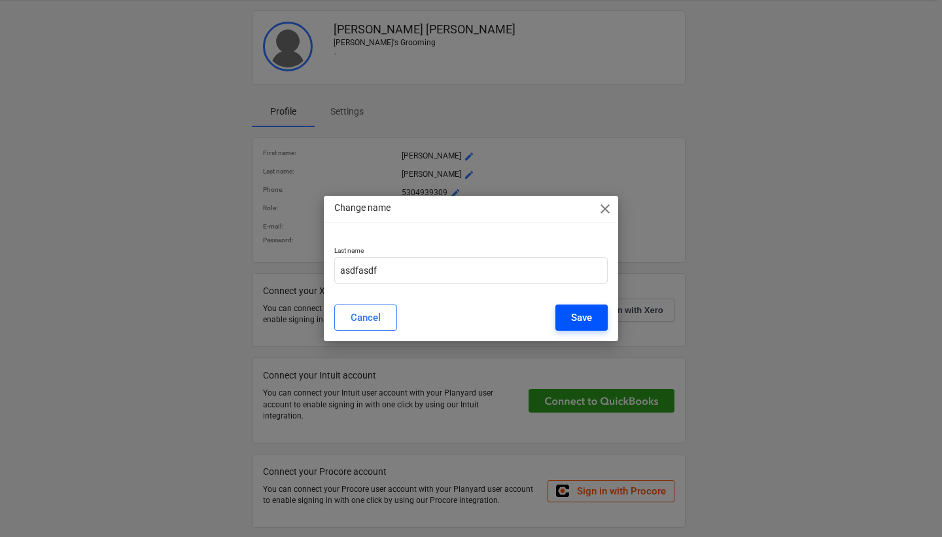
click at [580, 323] on div "Save" at bounding box center [581, 317] width 21 height 17
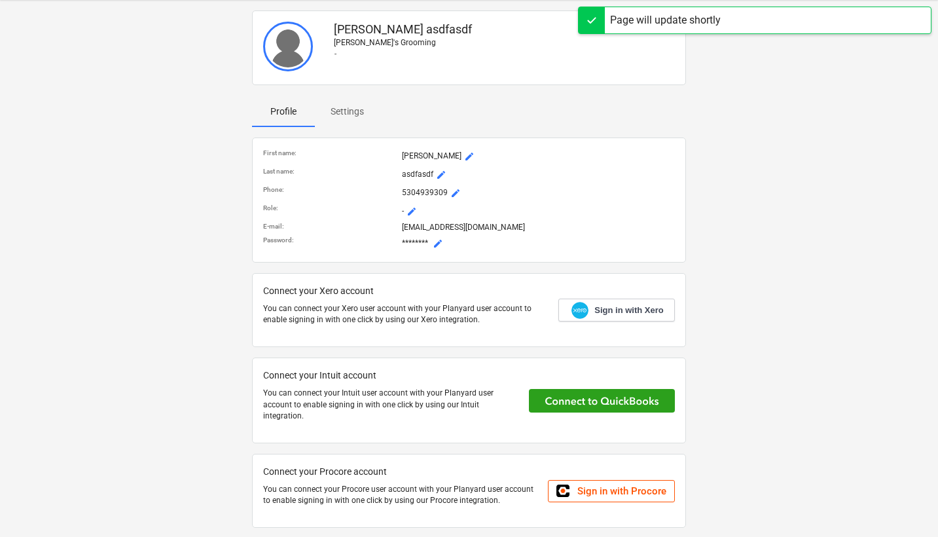
click at [464, 156] on span "mode_edit" at bounding box center [469, 156] width 10 height 10
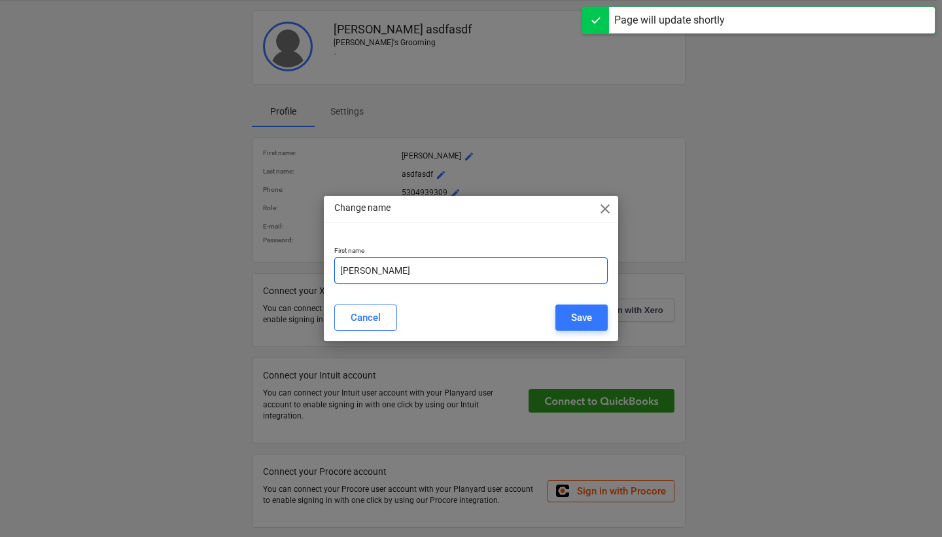
drag, startPoint x: 417, startPoint y: 269, endPoint x: 273, endPoint y: 266, distance: 144.0
click at [274, 267] on div "Change name close First name [PERSON_NAME] Save" at bounding box center [471, 268] width 942 height 537
type input "afford"
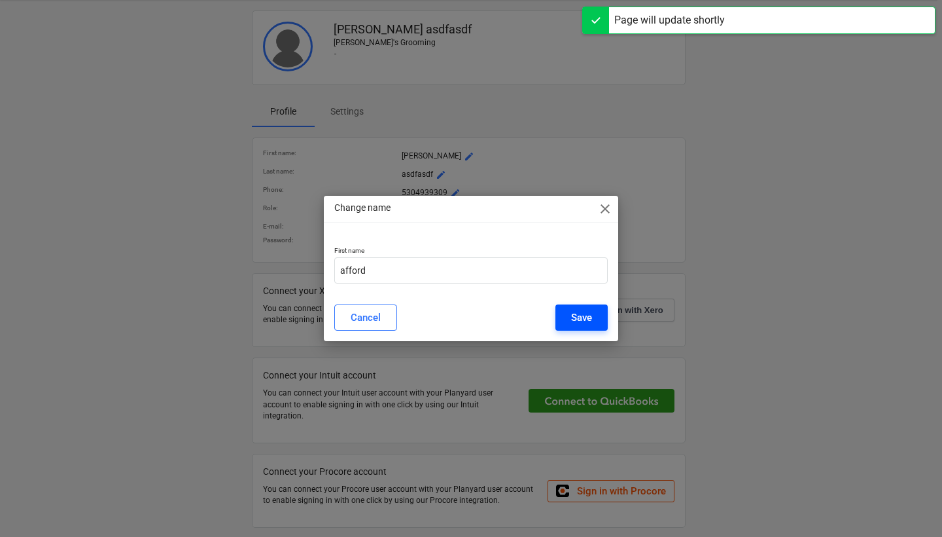
drag, startPoint x: 499, startPoint y: 291, endPoint x: 581, endPoint y: 313, distance: 84.9
click at [581, 313] on div "Save" at bounding box center [581, 317] width 21 height 17
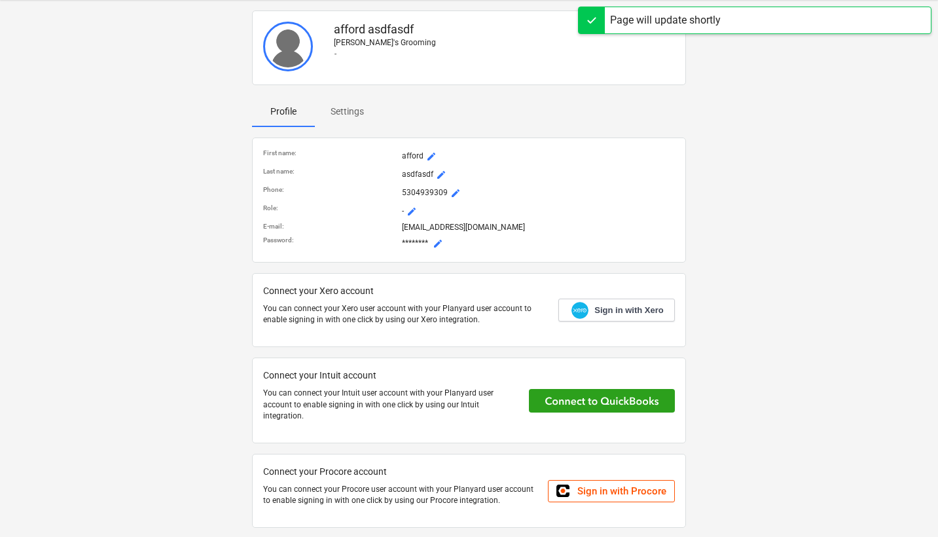
click at [534, 230] on p "[EMAIL_ADDRESS][DOMAIN_NAME]" at bounding box center [538, 227] width 272 height 11
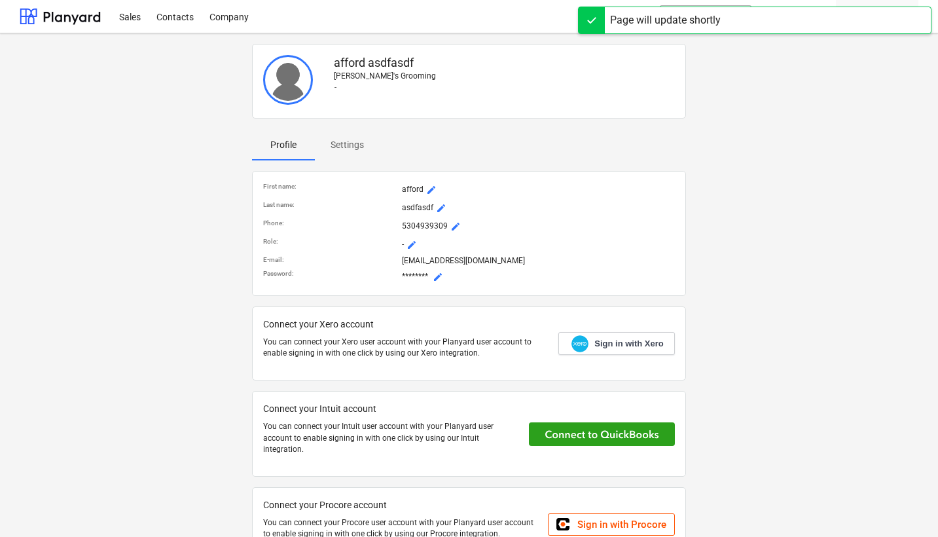
scroll to position [0, 0]
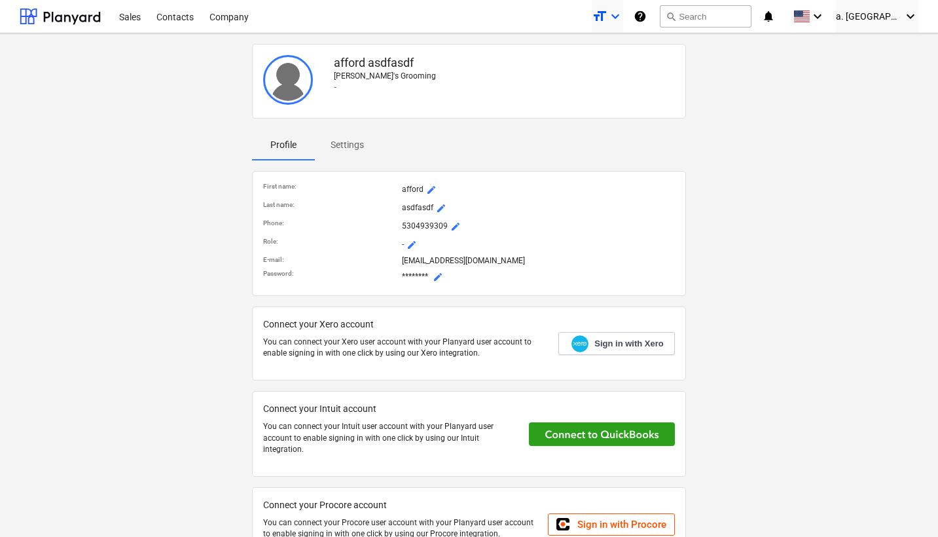
click at [623, 11] on icon "keyboard_arrow_down" at bounding box center [615, 17] width 16 height 16
click at [707, 13] on div at bounding box center [469, 268] width 938 height 537
click at [701, 19] on button "search Search" at bounding box center [706, 16] width 92 height 22
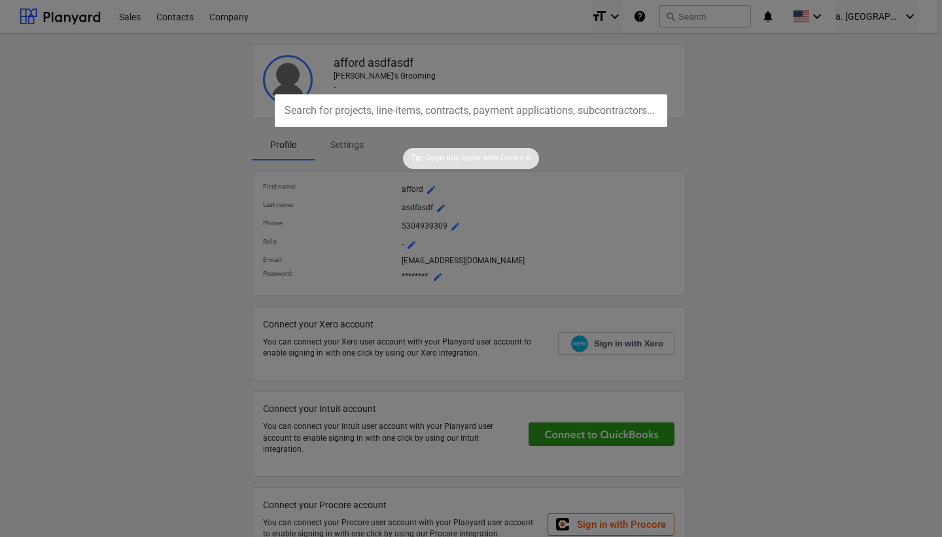
click at [673, 13] on div at bounding box center [471, 268] width 942 height 537
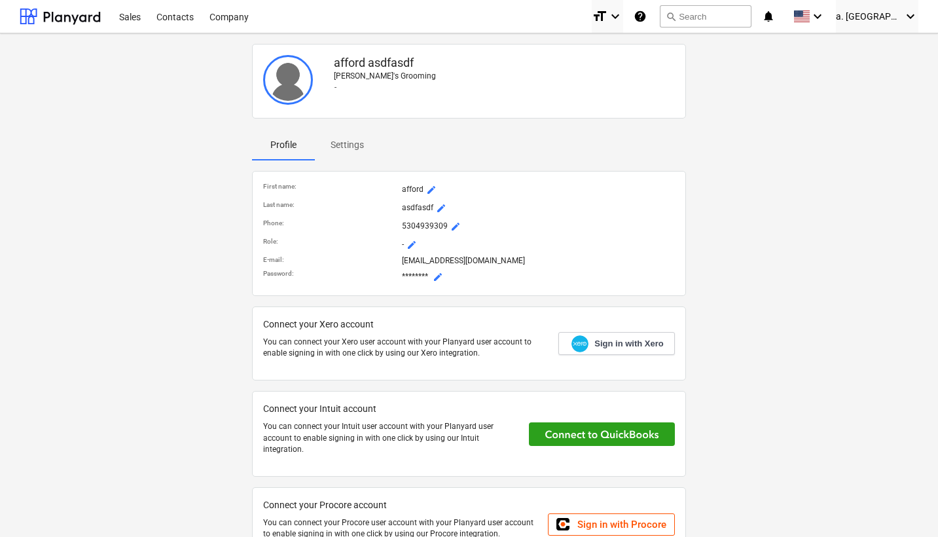
click at [646, 14] on icon "help" at bounding box center [639, 17] width 13 height 16
click at [740, 97] on div "afford asdfasdf [PERSON_NAME]'s Grooming - Profile Settings First name : afford…" at bounding box center [468, 308] width 909 height 538
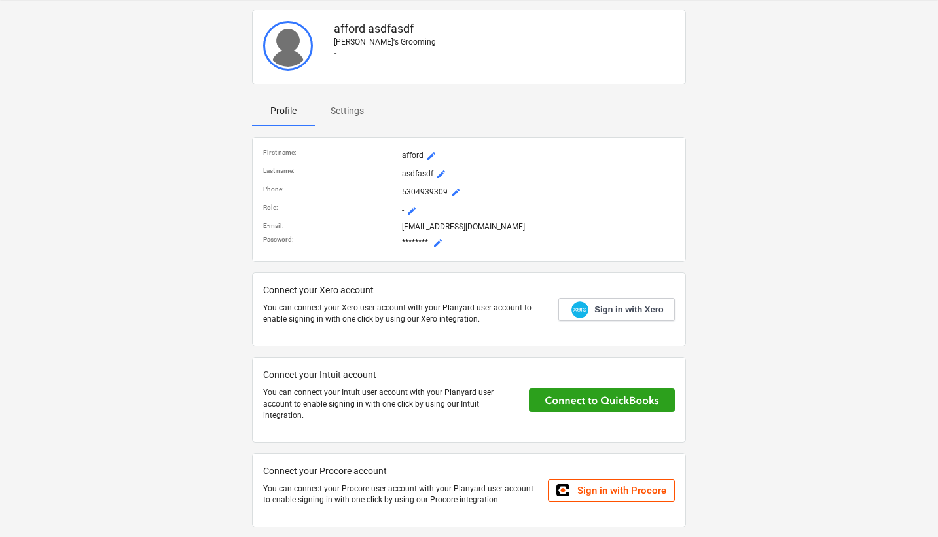
scroll to position [33, 0]
click at [375, 43] on p "[PERSON_NAME]'s Grooming" at bounding box center [504, 42] width 341 height 11
click at [340, 105] on p "Settings" at bounding box center [346, 112] width 33 height 14
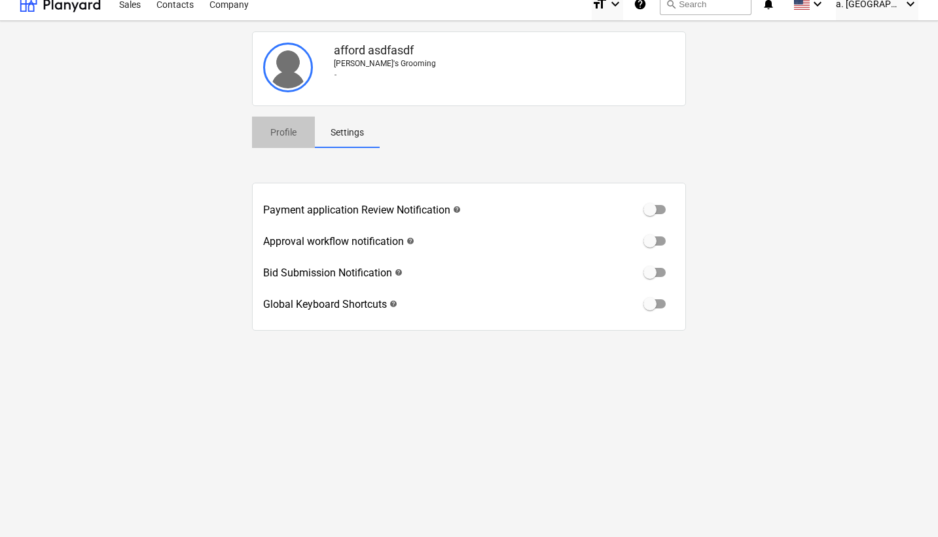
click at [279, 131] on p "Profile" at bounding box center [283, 133] width 31 height 14
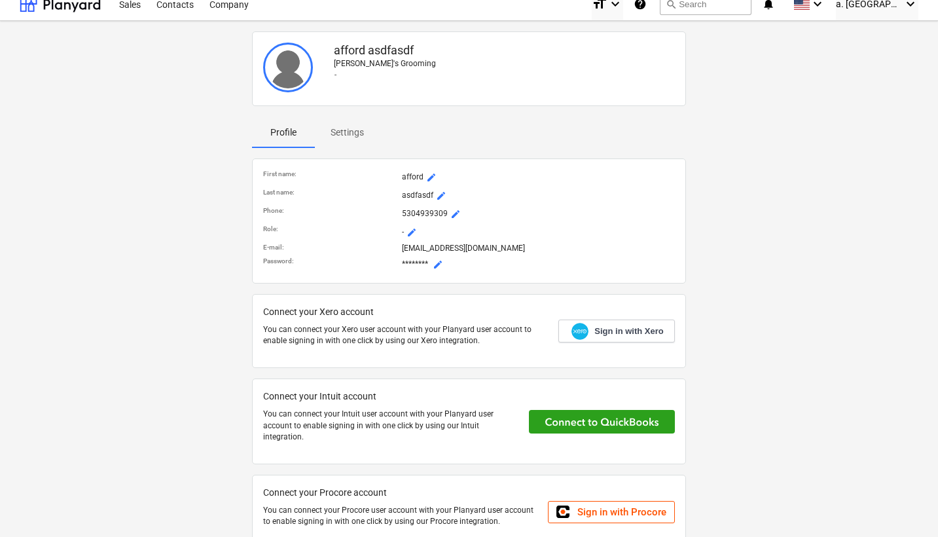
click at [544, 194] on p "asdfasdf mode_edit" at bounding box center [538, 196] width 272 height 16
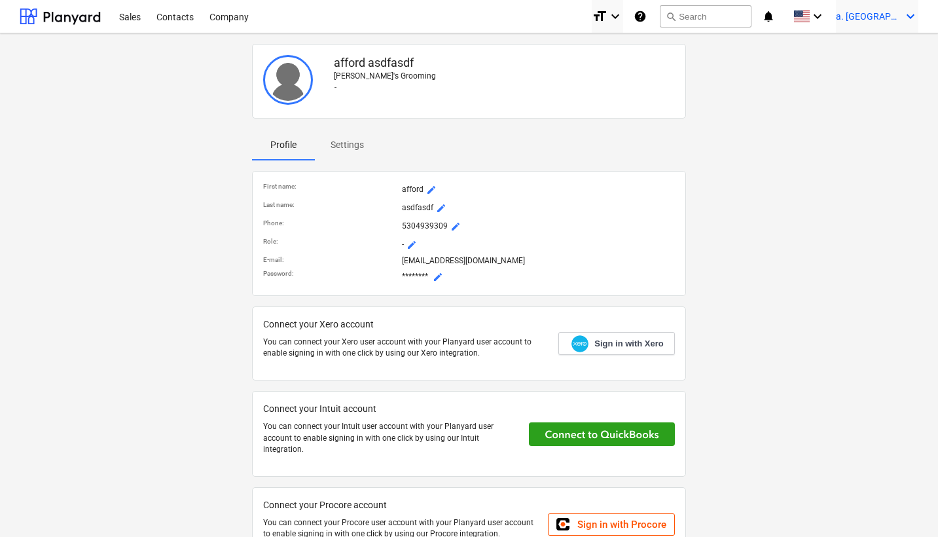
click at [908, 14] on icon "keyboard_arrow_down" at bounding box center [910, 17] width 16 height 16
click at [128, 14] on div at bounding box center [469, 268] width 938 height 537
click at [906, 14] on icon "keyboard_arrow_down" at bounding box center [910, 17] width 16 height 16
click at [896, 71] on div "Log out" at bounding box center [878, 72] width 79 height 21
